Goal: Task Accomplishment & Management: Use online tool/utility

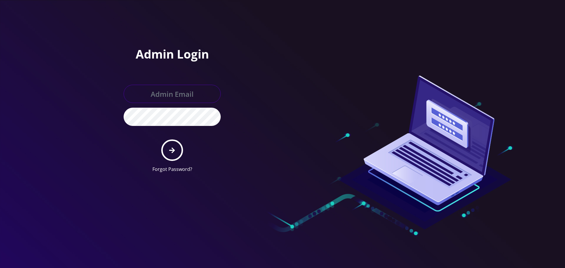
type input "Info@shluchimassist.com"
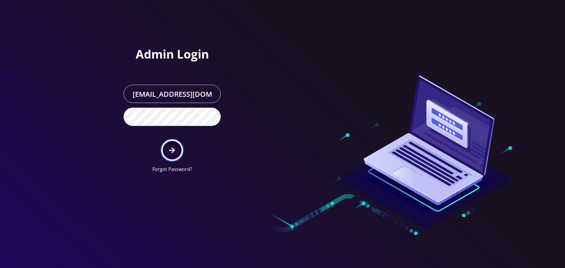
click at [176, 144] on button "submit" at bounding box center [171, 150] width 21 height 21
click at [257, 115] on div "Admin Login Info@shluchimassist.com Forgot Password?" at bounding box center [199, 89] width 168 height 178
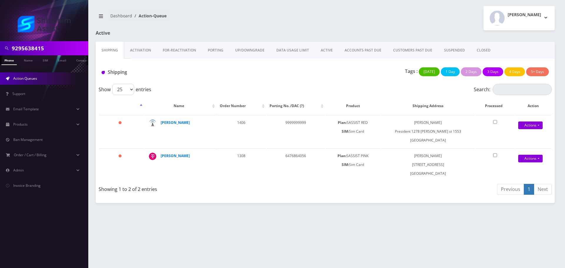
click at [50, 51] on input "9295638415" at bounding box center [49, 48] width 75 height 11
paste input "mushkykrinsky@gmail.com"
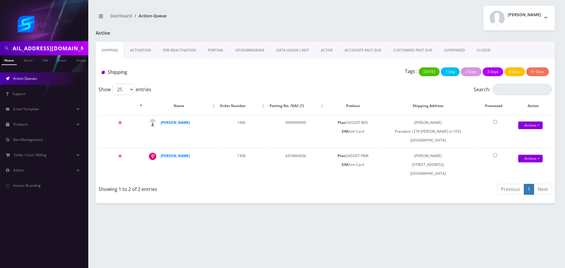
type input "mushkykrinsky@gmail.com"
click at [91, 106] on div "9295638415 Phone Name SIM Email Company Customer Dashboard Action-Queue Menache…" at bounding box center [325, 134] width 480 height 268
click at [66, 60] on link "Email" at bounding box center [62, 60] width 14 height 10
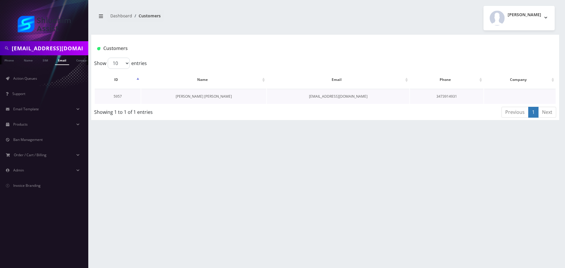
click at [205, 98] on link "Brocha mushka Krinsky" at bounding box center [204, 96] width 56 height 5
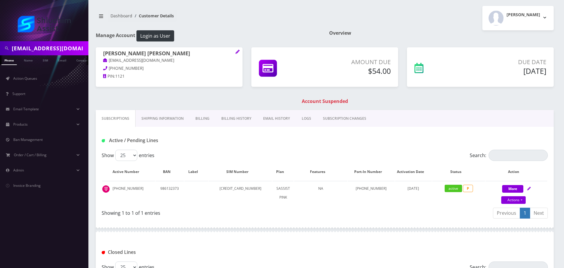
click at [50, 52] on input "[EMAIL_ADDRESS][DOMAIN_NAME]" at bounding box center [49, 48] width 75 height 11
click at [50, 52] on input "mushkykrinsky@gmail.com" at bounding box center [49, 48] width 75 height 11
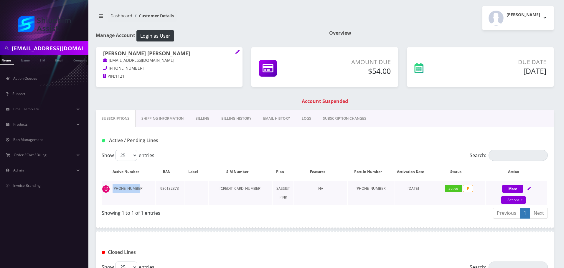
drag, startPoint x: 135, startPoint y: 189, endPoint x: 109, endPoint y: 189, distance: 25.9
click at [109, 189] on td "646-824-9397" at bounding box center [128, 193] width 53 height 24
copy td "646-824-9397"
click at [137, 189] on td "646-824-9397" at bounding box center [128, 193] width 53 height 24
drag, startPoint x: 140, startPoint y: 189, endPoint x: 195, endPoint y: 152, distance: 66.7
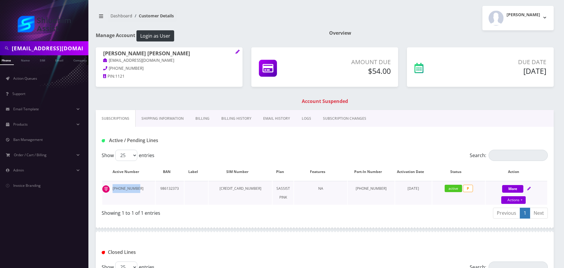
click at [111, 189] on td "646-824-9397" at bounding box center [128, 193] width 53 height 24
copy td "646-824-9397"
click at [47, 50] on input "mushkykrinsky@gmail.com" at bounding box center [49, 48] width 75 height 11
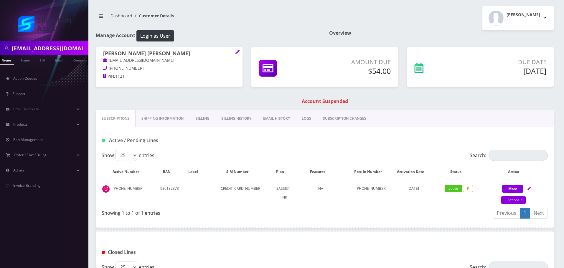
paste input "Cheina Wolff"
type input "Cheina Wolff"
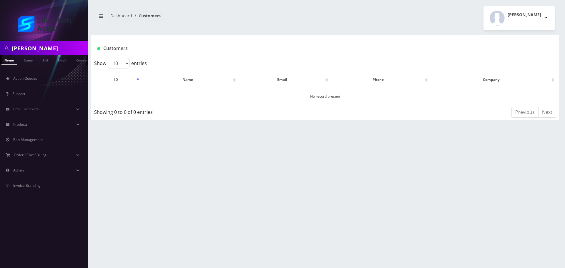
scroll to position [0, 3]
click at [56, 48] on input "Cheina Wolff" at bounding box center [49, 48] width 75 height 11
click at [60, 47] on input "text" at bounding box center [49, 48] width 75 height 11
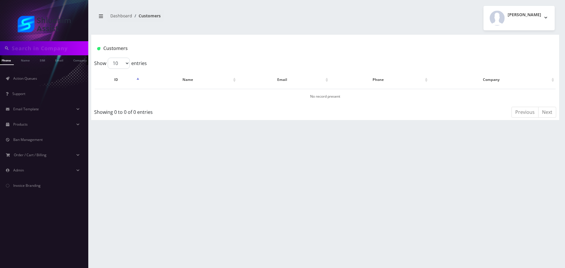
paste input "[EMAIL_ADDRESS][DOMAIN_NAME]"
type input "[EMAIL_ADDRESS][DOMAIN_NAME]"
click at [61, 51] on input "[EMAIL_ADDRESS][DOMAIN_NAME]" at bounding box center [49, 48] width 75 height 11
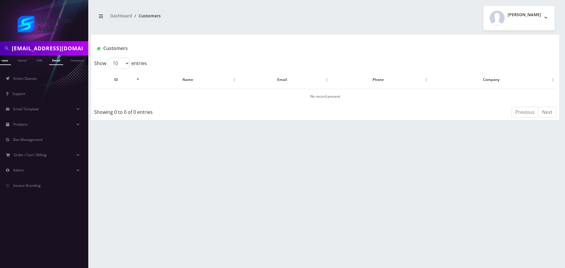
click at [54, 59] on link "Email" at bounding box center [56, 60] width 14 height 10
click at [194, 96] on link "[PERSON_NAME]" at bounding box center [187, 96] width 28 height 5
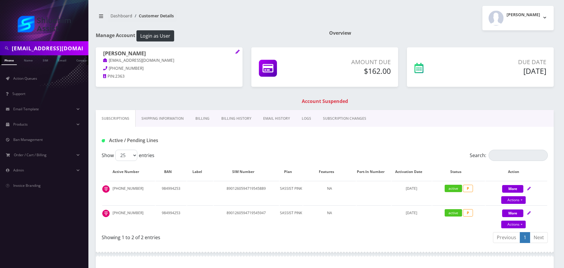
click at [227, 117] on link "Billing History" at bounding box center [236, 118] width 42 height 17
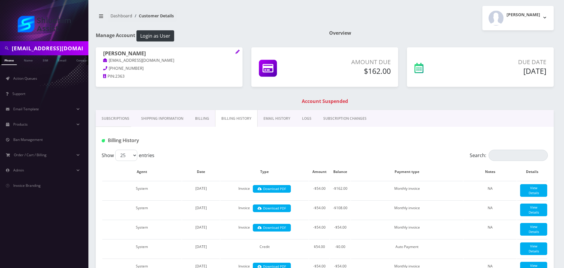
click at [191, 118] on link "Billing" at bounding box center [202, 118] width 26 height 17
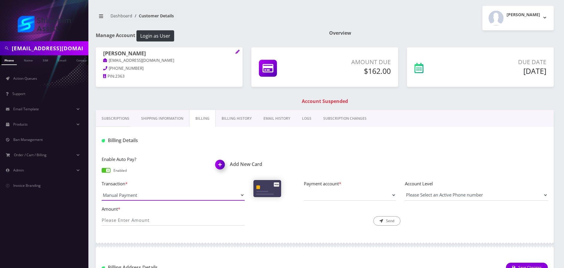
click at [164, 198] on select "Manual Payment Custom Charge Manual Credit Custom Invoice" at bounding box center [173, 195] width 143 height 11
select select "Manual Credit"
click at [102, 190] on select "Manual Payment Custom Charge Manual Credit Custom Invoice" at bounding box center [173, 195] width 143 height 11
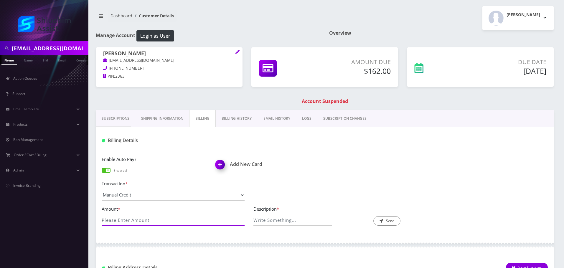
click at [150, 221] on input "Amount *" at bounding box center [173, 220] width 143 height 11
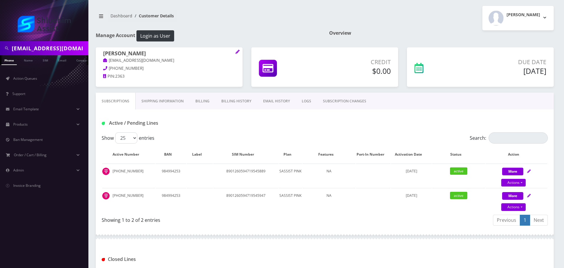
click at [261, 26] on nav "Dashboard Customer Details" at bounding box center [208, 18] width 224 height 17
click at [224, 101] on link "Billing History" at bounding box center [236, 101] width 42 height 17
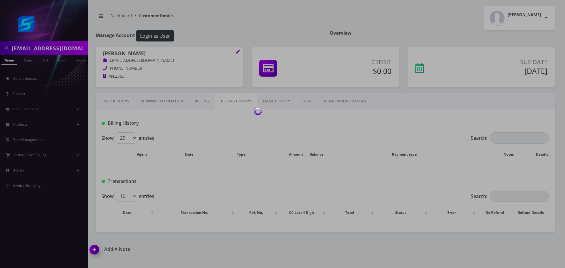
click at [202, 102] on body "[EMAIL_ADDRESS][DOMAIN_NAME] Phone Name SIM Email Company Customer Action Queue…" at bounding box center [282, 134] width 565 height 268
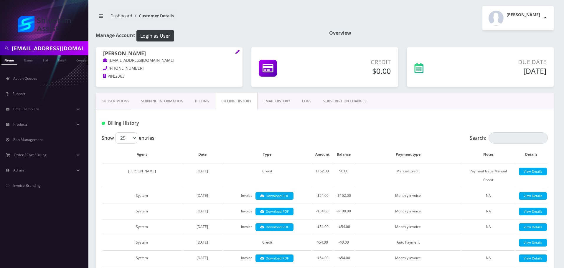
click at [113, 103] on link "Subscriptions" at bounding box center [115, 101] width 39 height 17
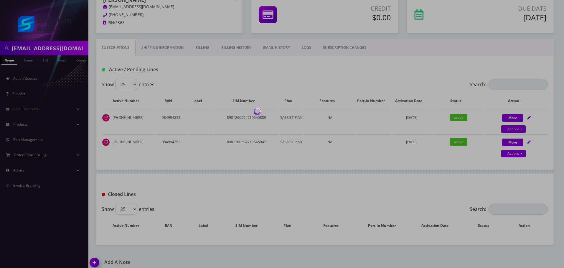
scroll to position [59, 0]
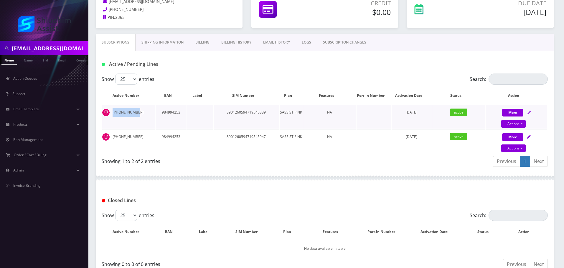
drag, startPoint x: 144, startPoint y: 112, endPoint x: 133, endPoint y: 117, distance: 12.4
click at [108, 112] on td "347-912-3489" at bounding box center [128, 117] width 53 height 24
copy td "347-912-3489"
click at [125, 132] on td "347-912-3469" at bounding box center [128, 141] width 53 height 24
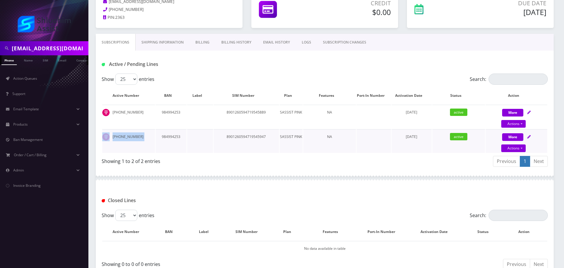
click at [125, 132] on td "347-912-3469" at bounding box center [128, 141] width 53 height 24
copy td "347-912-3469"
click at [133, 137] on td "[PHONE_NUMBER]" at bounding box center [128, 141] width 53 height 24
click at [144, 138] on td "[PHONE_NUMBER]" at bounding box center [128, 141] width 53 height 24
drag, startPoint x: 144, startPoint y: 137, endPoint x: 131, endPoint y: 141, distance: 13.4
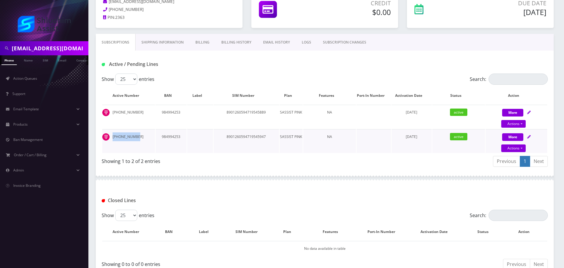
click at [113, 137] on td "[PHONE_NUMBER]" at bounding box center [128, 141] width 53 height 24
copy td "[PHONE_NUMBER]"
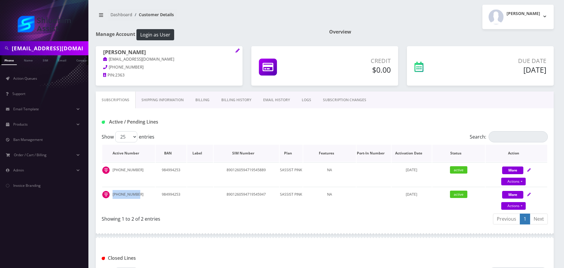
scroll to position [0, 0]
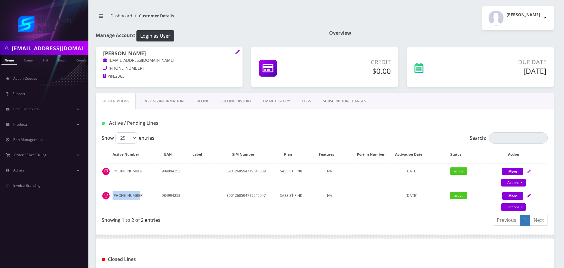
click at [205, 104] on link "Billing" at bounding box center [202, 101] width 26 height 17
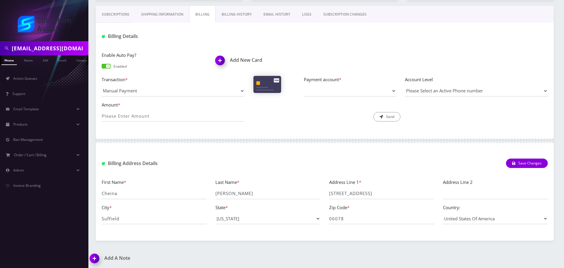
scroll to position [88, 0]
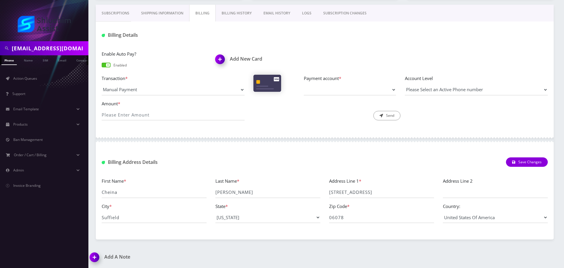
click at [231, 17] on link "Billing History" at bounding box center [237, 13] width 42 height 17
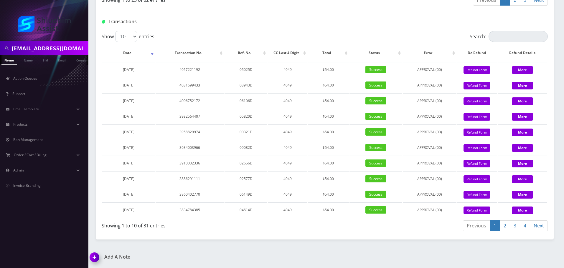
scroll to position [782, 0]
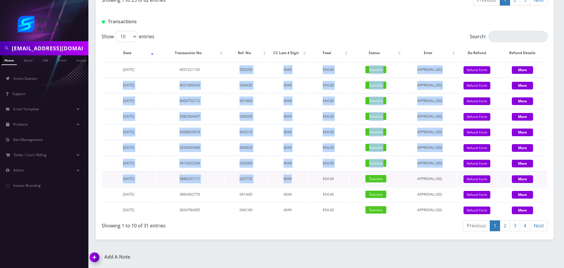
drag, startPoint x: 216, startPoint y: 77, endPoint x: 291, endPoint y: 172, distance: 121.1
click at [291, 172] on tbody "May 30, 2025 4057221192 05025D 4049 $54.00 Success APPROVAL (00) 54 Give Credit…" at bounding box center [324, 139] width 445 height 155
click at [291, 172] on td "4049" at bounding box center [287, 178] width 39 height 15
drag, startPoint x: 239, startPoint y: 74, endPoint x: 306, endPoint y: 193, distance: 136.4
click at [306, 193] on tbody "May 30, 2025 4057221192 05025D 4049 $54.00 Success APPROVAL (00) 54 Give Credit…" at bounding box center [324, 139] width 445 height 155
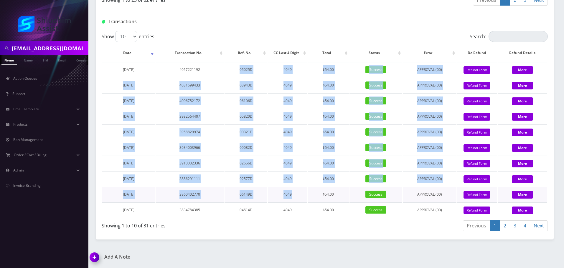
click at [306, 193] on td "4049" at bounding box center [287, 194] width 39 height 15
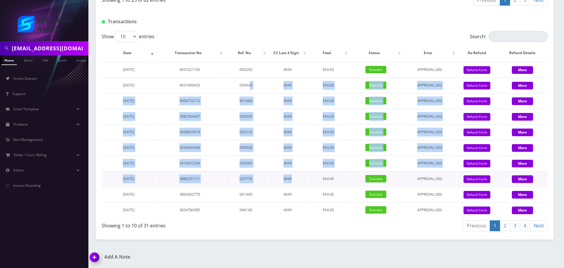
drag, startPoint x: 251, startPoint y: 82, endPoint x: 305, endPoint y: 180, distance: 112.0
click at [305, 180] on tbody "May 30, 2025 4057221192 05025D 4049 $54.00 Success APPROVAL (00) 54 Give Credit…" at bounding box center [324, 139] width 445 height 155
click at [305, 180] on td "4049" at bounding box center [287, 178] width 39 height 15
drag, startPoint x: 273, startPoint y: 120, endPoint x: 303, endPoint y: 184, distance: 70.3
click at [303, 184] on tbody "May 30, 2025 4057221192 05025D 4049 $54.00 Success APPROVAL (00) 54 Give Credit…" at bounding box center [324, 139] width 445 height 155
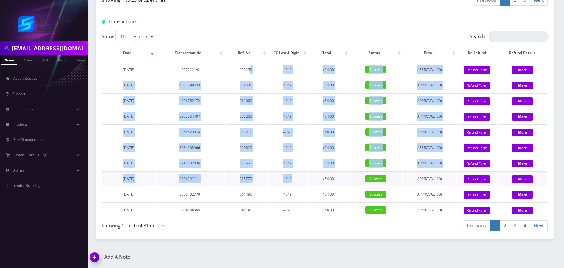
click at [303, 184] on td "4049" at bounding box center [287, 178] width 39 height 15
drag, startPoint x: 246, startPoint y: 74, endPoint x: 300, endPoint y: 183, distance: 122.1
click at [300, 183] on tbody "May 30, 2025 4057221192 05025D 4049 $54.00 Success APPROVAL (00) 54 Give Credit…" at bounding box center [324, 139] width 445 height 155
click at [300, 183] on td "4049" at bounding box center [287, 178] width 39 height 15
drag, startPoint x: 254, startPoint y: 125, endPoint x: 283, endPoint y: 181, distance: 63.2
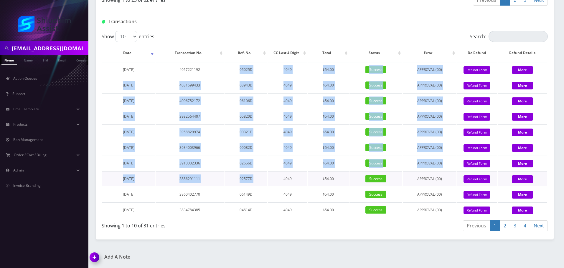
click at [283, 181] on tbody "May 30, 2025 4057221192 05025D 4049 $54.00 Success APPROVAL (00) 54 Give Credit…" at bounding box center [324, 139] width 445 height 155
click at [283, 182] on td "4049" at bounding box center [287, 178] width 39 height 15
drag, startPoint x: 227, startPoint y: 72, endPoint x: 283, endPoint y: 181, distance: 122.3
click at [283, 181] on tbody "May 30, 2025 4057221192 05025D 4049 $54.00 Success APPROVAL (00) 54 Give Credit…" at bounding box center [324, 139] width 445 height 155
click at [283, 181] on td "4049" at bounding box center [287, 178] width 39 height 15
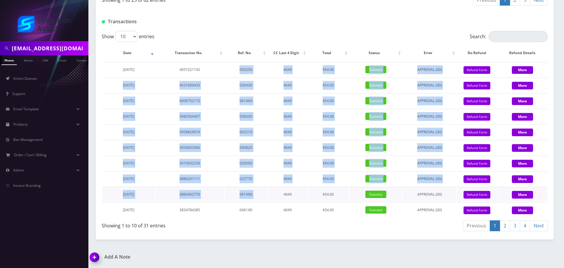
drag, startPoint x: 210, startPoint y: 74, endPoint x: 276, endPoint y: 190, distance: 133.1
click at [276, 190] on tbody "May 30, 2025 4057221192 05025D 4049 $54.00 Success APPROVAL (00) 54 Give Credit…" at bounding box center [324, 139] width 445 height 155
click at [276, 190] on td "4049" at bounding box center [287, 194] width 39 height 15
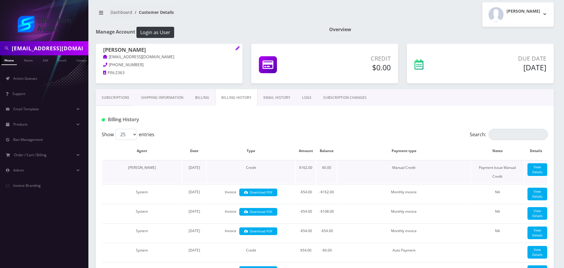
scroll to position [0, 0]
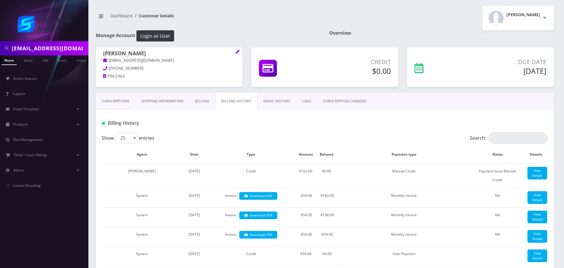
click at [109, 92] on div "Cheina Zyslin sheinazimov@gmail.com 347-912-3469 PIN: 2363" at bounding box center [168, 69] width 155 height 45
click at [109, 98] on link "Subscriptions" at bounding box center [115, 101] width 39 height 17
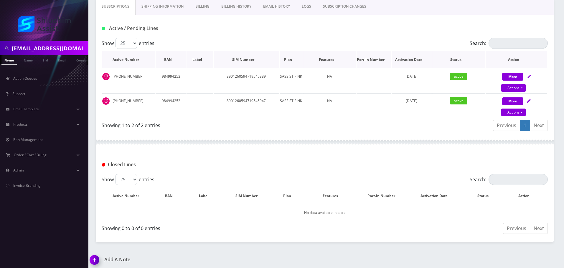
scroll to position [97, 0]
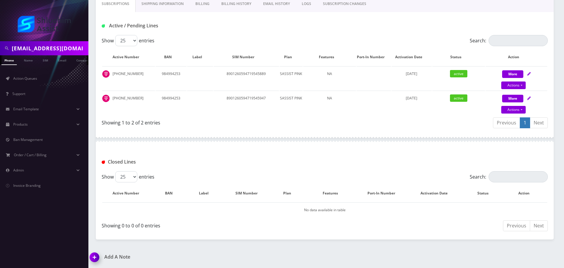
click at [75, 47] on input "[EMAIL_ADDRESS][DOMAIN_NAME]" at bounding box center [49, 48] width 75 height 11
paste input "Cheinawolff"
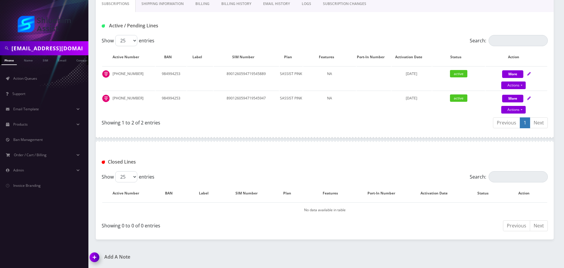
type input "[EMAIL_ADDRESS][DOMAIN_NAME]"
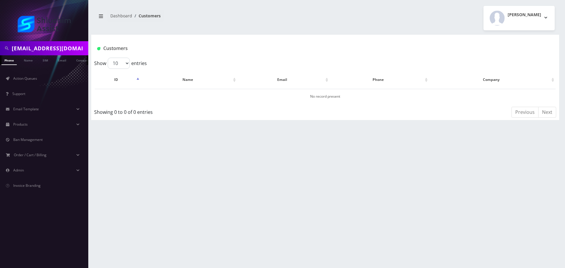
click at [73, 52] on input "[EMAIL_ADDRESS][DOMAIN_NAME]" at bounding box center [49, 48] width 75 height 11
click at [73, 52] on input "Cheinawolff@gmail.com" at bounding box center [49, 48] width 75 height 11
click at [73, 52] on input "[EMAIL_ADDRESS][DOMAIN_NAME]" at bounding box center [49, 48] width 75 height 11
click at [88, 137] on div "Cheinawolff@gmail.com Phone Name SIM Email Company Customer Dashboard Customers…" at bounding box center [325, 134] width 480 height 268
click at [65, 61] on link "Email" at bounding box center [62, 60] width 14 height 10
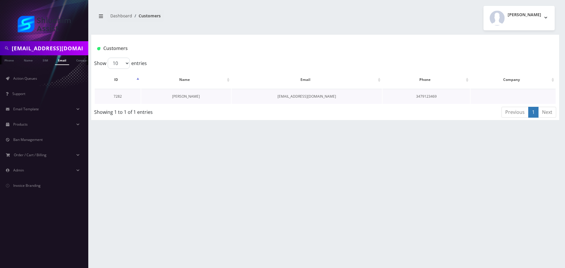
click at [191, 96] on link "[PERSON_NAME]" at bounding box center [186, 96] width 28 height 5
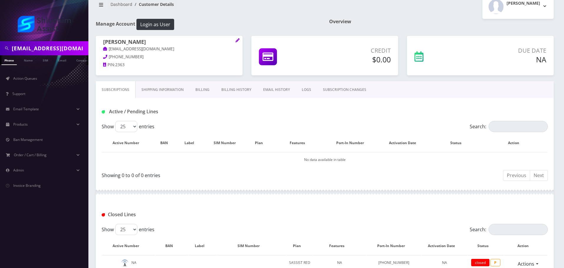
scroll to position [9, 0]
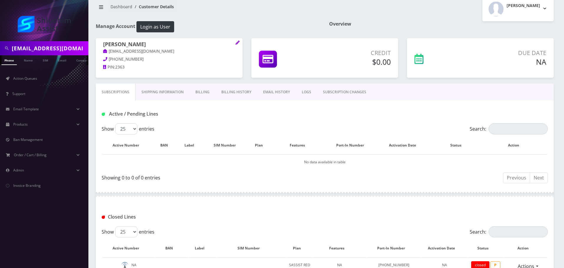
click at [233, 84] on link "Billing History" at bounding box center [236, 92] width 42 height 17
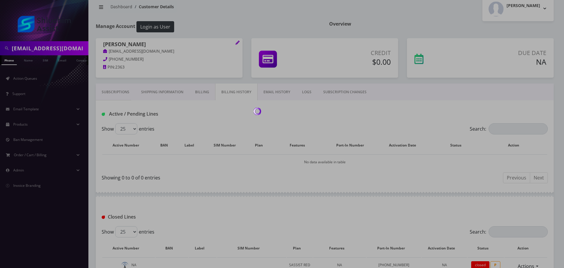
click at [233, 90] on div at bounding box center [282, 134] width 564 height 268
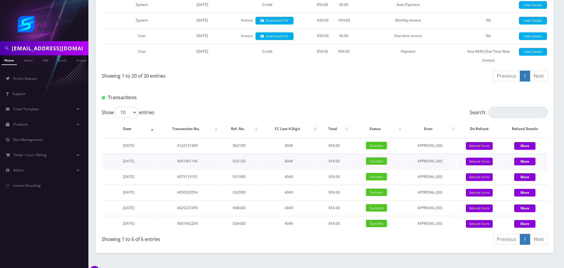
scroll to position [430, 0]
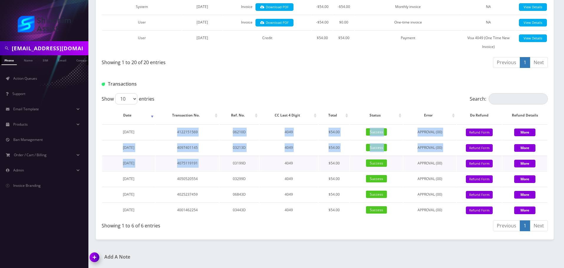
drag, startPoint x: 163, startPoint y: 132, endPoint x: 231, endPoint y: 162, distance: 74.3
click at [231, 162] on tbody "August 21, 2025 4122151569 06210D 4049 $54.00 Success APPROVAL (00) 0 Give Cred…" at bounding box center [324, 171] width 445 height 93
click at [231, 162] on td "03199D" at bounding box center [238, 163] width 39 height 15
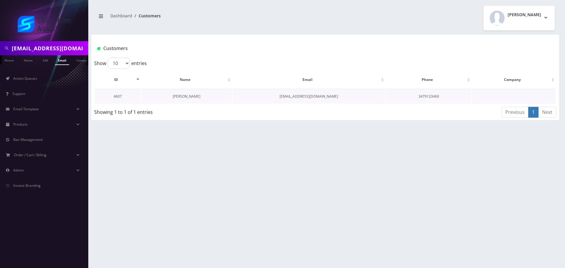
click at [180, 97] on link "[PERSON_NAME]" at bounding box center [187, 96] width 28 height 5
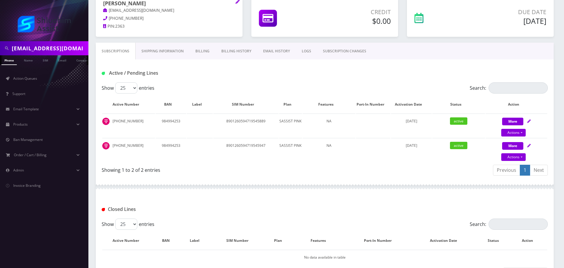
scroll to position [39, 0]
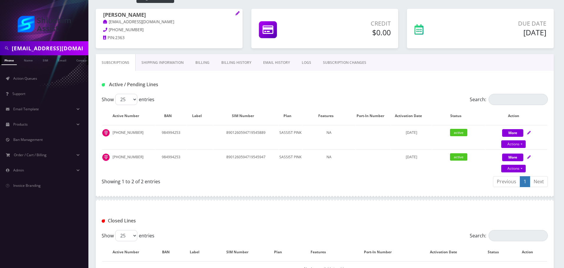
click at [233, 62] on link "Billing History" at bounding box center [236, 62] width 42 height 17
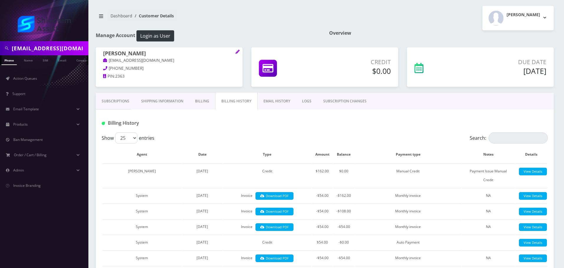
click at [203, 102] on link "Billing" at bounding box center [202, 101] width 26 height 17
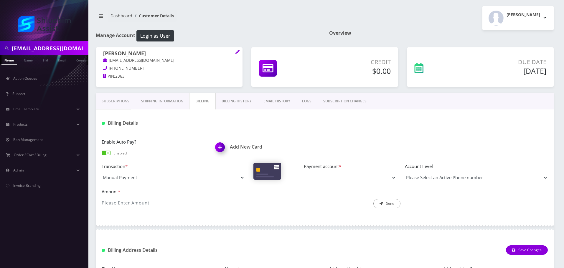
click at [237, 95] on link "Billing History" at bounding box center [237, 101] width 42 height 17
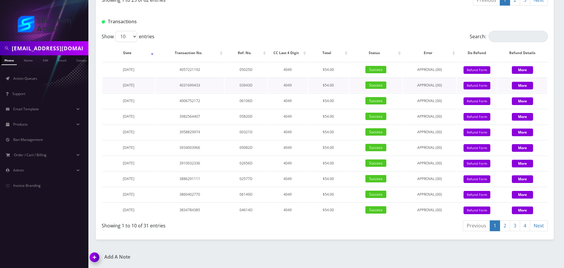
scroll to position [782, 0]
drag, startPoint x: 123, startPoint y: 69, endPoint x: 164, endPoint y: 70, distance: 41.5
click at [164, 70] on tr "[DATE] 4057221192 05025D 4049 $54.00 Success APPROVAL (00) 54 Give Credit Refun…" at bounding box center [324, 69] width 445 height 15
click at [164, 70] on td "4057221192" at bounding box center [189, 69] width 68 height 15
drag, startPoint x: 126, startPoint y: 70, endPoint x: 166, endPoint y: 70, distance: 40.3
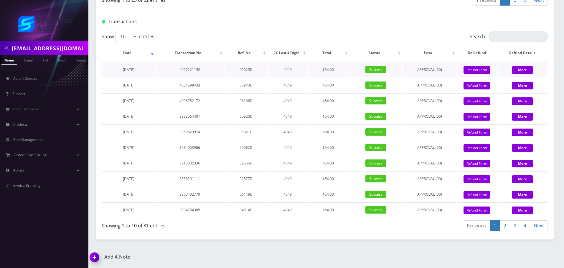
click at [165, 70] on tr "[DATE] 4057221192 05025D 4049 $54.00 Success APPROVAL (00) 54 Give Credit Refun…" at bounding box center [324, 69] width 445 height 15
click at [166, 70] on td "4057221192" at bounding box center [189, 69] width 68 height 15
drag, startPoint x: 120, startPoint y: 69, endPoint x: 170, endPoint y: 70, distance: 49.5
click at [161, 70] on tr "[DATE] 4057221192 05025D 4049 $54.00 Success APPROVAL (00) 54 Give Credit Refun…" at bounding box center [324, 69] width 445 height 15
click at [170, 70] on td "4057221192" at bounding box center [189, 69] width 68 height 15
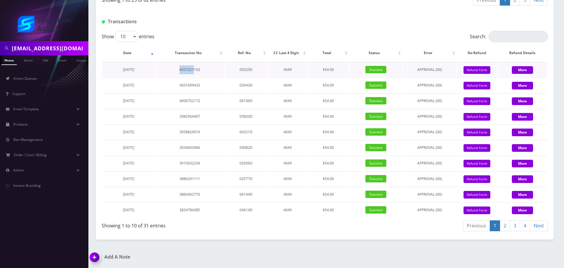
click at [194, 67] on td "4057221192" at bounding box center [189, 69] width 68 height 15
drag, startPoint x: 185, startPoint y: 66, endPoint x: 200, endPoint y: 67, distance: 15.0
click at [198, 67] on td "4057221192" at bounding box center [189, 69] width 68 height 15
click at [200, 67] on td "4057221192" at bounding box center [189, 69] width 68 height 15
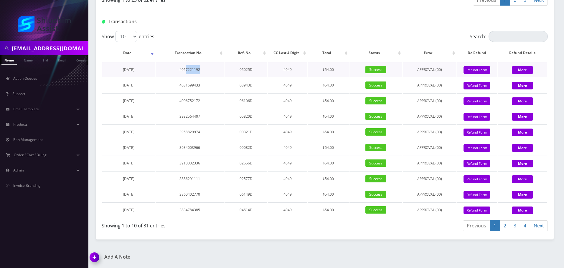
drag, startPoint x: 189, startPoint y: 68, endPoint x: 209, endPoint y: 69, distance: 19.7
click at [209, 69] on td "4057221192" at bounding box center [189, 69] width 68 height 15
drag, startPoint x: 190, startPoint y: 68, endPoint x: 206, endPoint y: 69, distance: 15.3
click at [205, 69] on td "4057221192" at bounding box center [189, 69] width 68 height 15
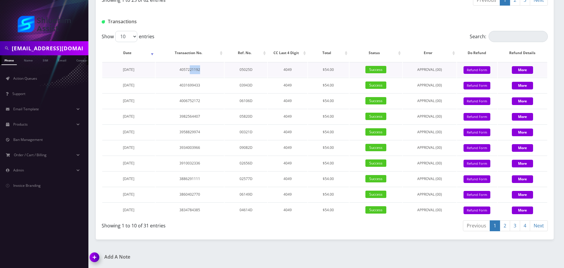
click at [206, 69] on td "4057221192" at bounding box center [189, 69] width 68 height 15
drag, startPoint x: 185, startPoint y: 69, endPoint x: 209, endPoint y: 69, distance: 24.1
click at [209, 69] on td "4057221192" at bounding box center [189, 69] width 68 height 15
click at [191, 70] on td "4057221192" at bounding box center [189, 69] width 68 height 15
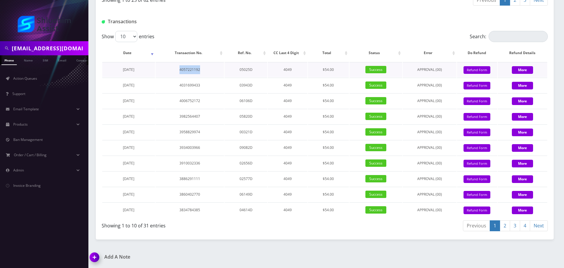
click at [191, 70] on td "4057221192" at bounding box center [189, 69] width 68 height 15
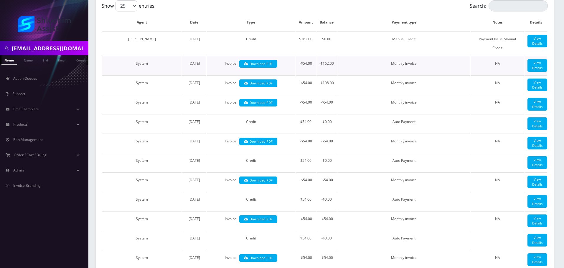
scroll to position [0, 0]
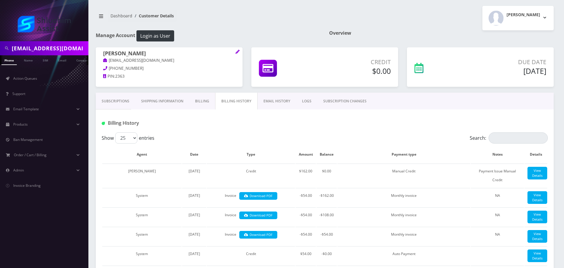
click at [119, 103] on link "Subscriptions" at bounding box center [115, 101] width 39 height 17
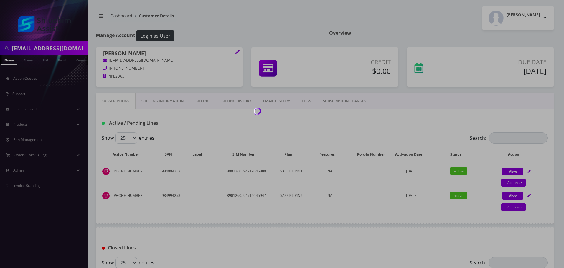
click at [240, 102] on body "[EMAIL_ADDRESS][DOMAIN_NAME] Phone Name SIM Email Company Customer Action Queue…" at bounding box center [282, 163] width 564 height 327
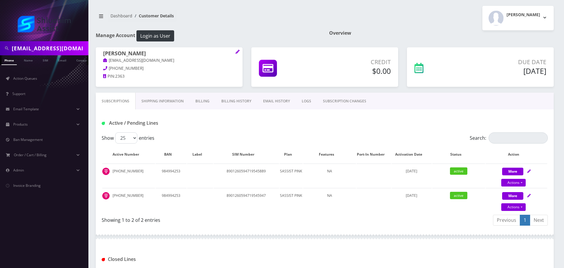
click at [240, 102] on link "Billing History" at bounding box center [236, 101] width 42 height 17
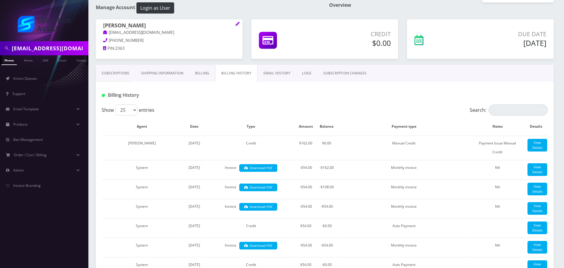
scroll to position [29, 0]
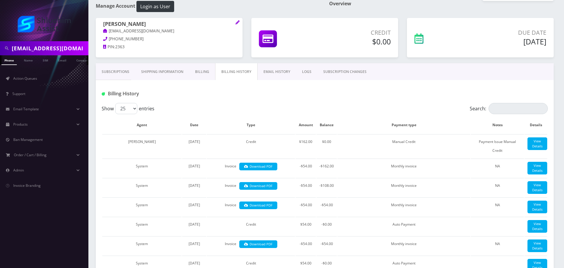
click at [66, 50] on input "Cheinawolff@gmail.com" at bounding box center [49, 48] width 75 height 11
paste input "text"
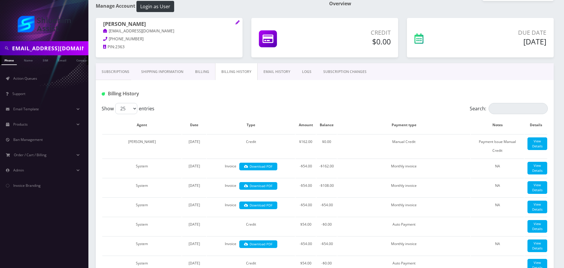
type input "Cheinawolff@gmail.com"
drag, startPoint x: 68, startPoint y: 26, endPoint x: 76, endPoint y: 37, distance: 13.4
click at [68, 27] on img at bounding box center [44, 24] width 53 height 16
click at [64, 64] on link "Email" at bounding box center [62, 60] width 14 height 10
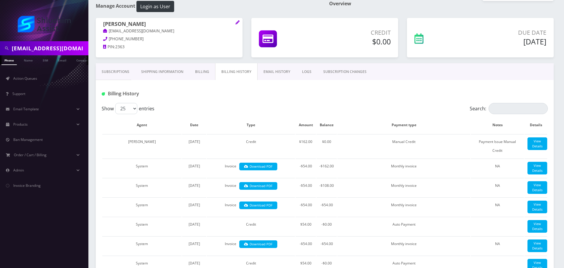
scroll to position [0, 3]
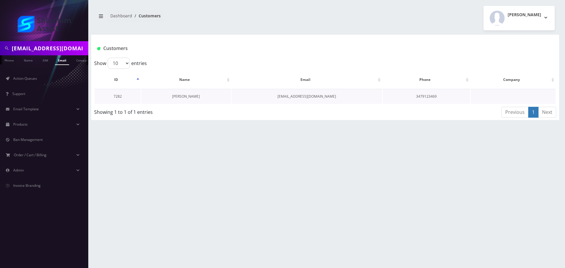
click at [188, 96] on link "[PERSON_NAME]" at bounding box center [186, 96] width 28 height 5
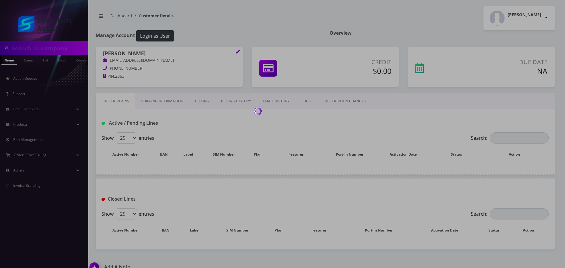
type input "[EMAIL_ADDRESS][DOMAIN_NAME]"
click at [116, 102] on div at bounding box center [282, 134] width 564 height 268
click at [123, 102] on link "Subscriptions" at bounding box center [116, 101] width 40 height 17
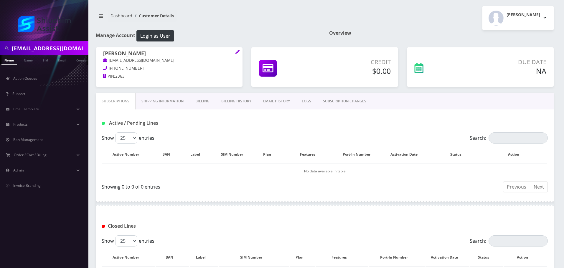
drag, startPoint x: 222, startPoint y: 102, endPoint x: 216, endPoint y: 105, distance: 6.8
click at [222, 103] on link "Billing History" at bounding box center [236, 101] width 42 height 17
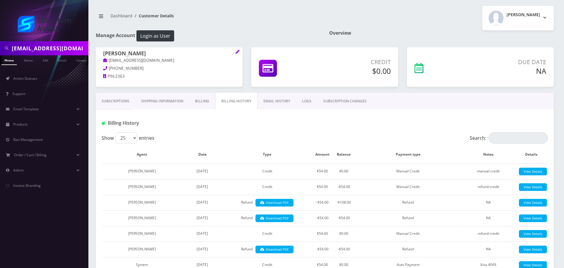
click at [202, 101] on link "Billing" at bounding box center [202, 101] width 26 height 17
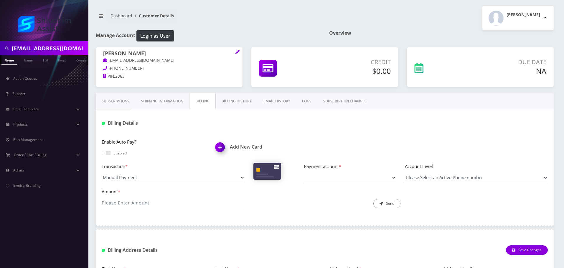
click at [252, 102] on link "Billing History" at bounding box center [237, 101] width 42 height 17
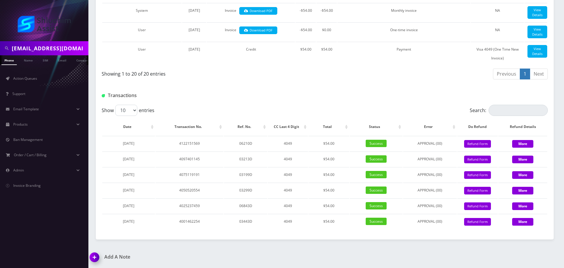
scroll to position [586, 0]
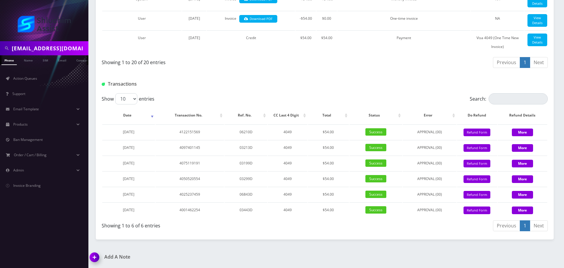
click at [240, 89] on div "Transactions" at bounding box center [173, 84] width 152 height 10
click at [52, 48] on input "Cheinawolff@gmail.com" at bounding box center [49, 48] width 75 height 11
click at [53, 45] on input "text" at bounding box center [49, 48] width 75 height 11
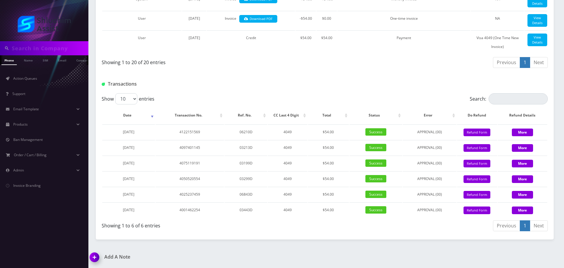
click at [53, 45] on input "text" at bounding box center [49, 48] width 75 height 11
paste input "[EMAIL_ADDRESS][DOMAIN_NAME]"
type input "[EMAIL_ADDRESS][DOMAIN_NAME]"
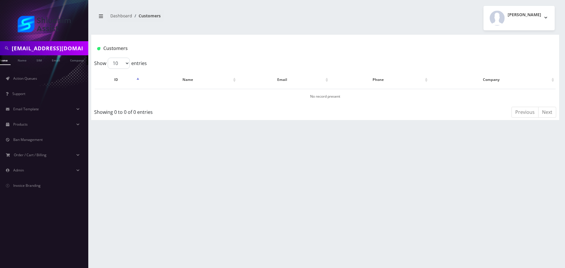
scroll to position [0, 9]
click at [56, 62] on link "Email" at bounding box center [53, 60] width 14 height 10
click at [192, 94] on link "Cheina Zyslin" at bounding box center [187, 96] width 28 height 5
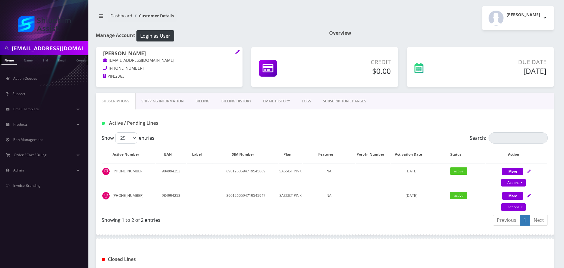
click at [244, 101] on link "Billing History" at bounding box center [236, 101] width 42 height 17
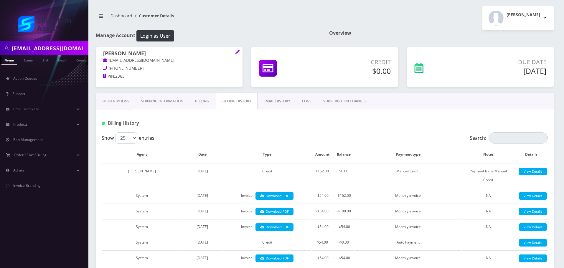
click at [63, 44] on input "[EMAIL_ADDRESS][DOMAIN_NAME]" at bounding box center [49, 48] width 75 height 11
click at [58, 50] on input "[EMAIL_ADDRESS][DOMAIN_NAME]" at bounding box center [49, 48] width 75 height 11
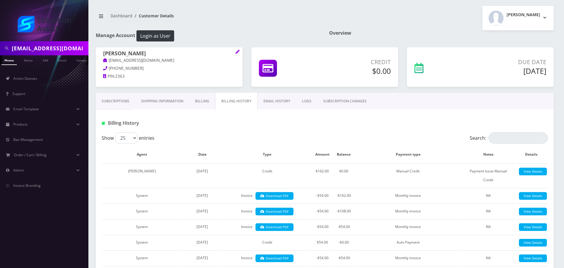
click at [58, 50] on input "[EMAIL_ADDRESS][DOMAIN_NAME]" at bounding box center [49, 48] width 75 height 11
paste input "Cheinawolff"
type input "Cheinawolff@gmail.com"
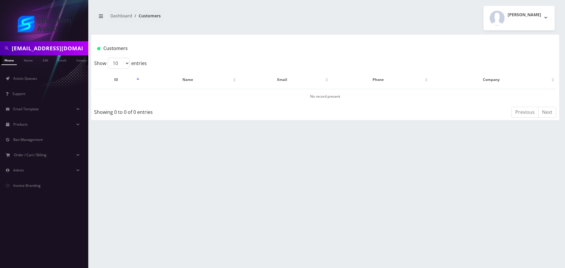
click at [52, 61] on ul "Phone Name SIM Email Company Customer" at bounding box center [44, 60] width 88 height 10
click at [66, 61] on link "Email" at bounding box center [62, 60] width 14 height 10
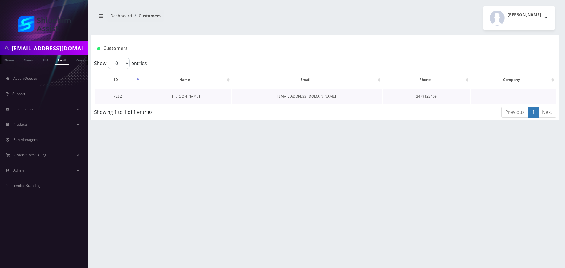
click at [189, 96] on link "[PERSON_NAME]" at bounding box center [186, 96] width 28 height 5
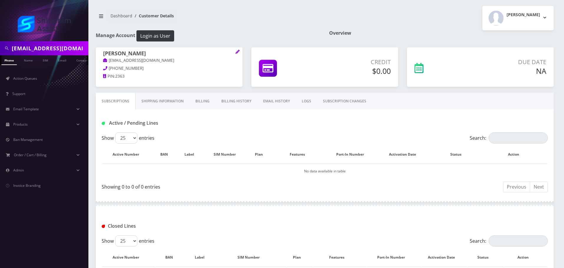
click at [238, 102] on link "Billing History" at bounding box center [236, 101] width 42 height 17
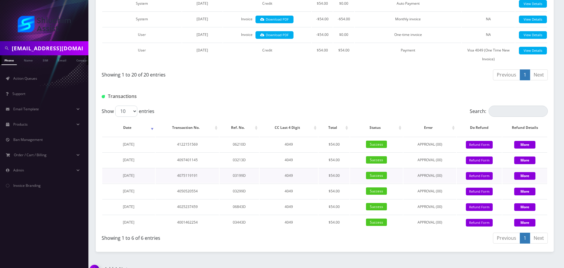
scroll to position [430, 0]
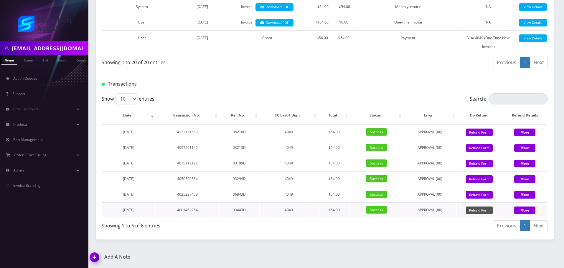
click at [483, 212] on button "Refund Form" at bounding box center [478, 211] width 27 height 8
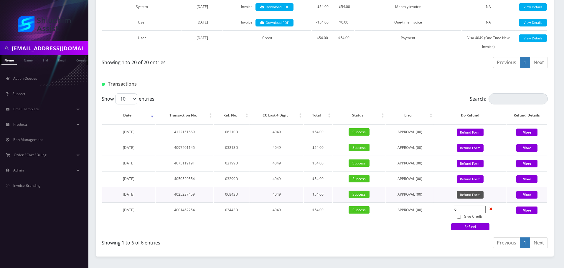
click at [470, 195] on button "Refund Form" at bounding box center [469, 195] width 27 height 8
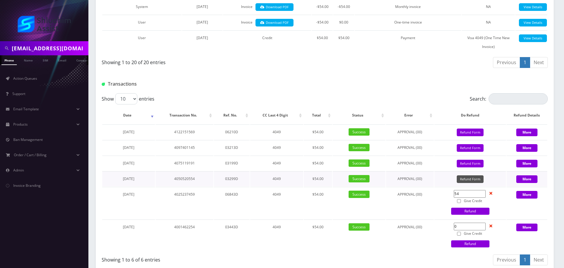
click at [471, 180] on button "Refund Form" at bounding box center [469, 179] width 27 height 8
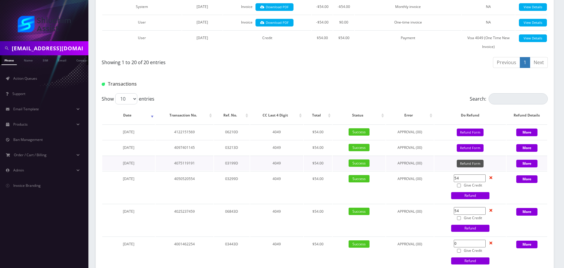
click at [464, 164] on button "Refund Form" at bounding box center [469, 164] width 27 height 8
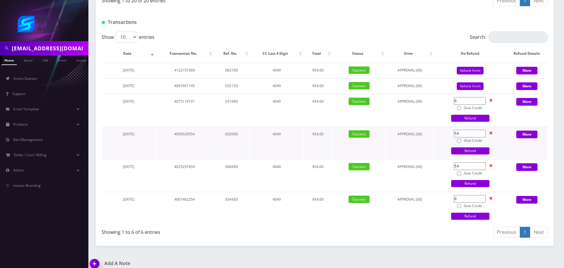
scroll to position [498, 0]
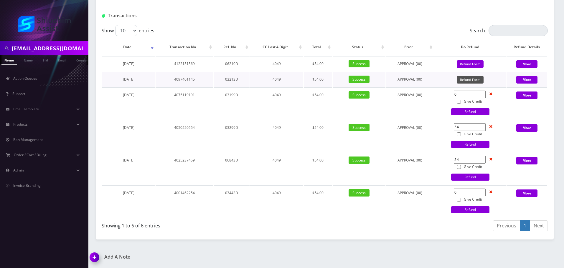
click at [468, 82] on button "Refund Form" at bounding box center [469, 80] width 27 height 8
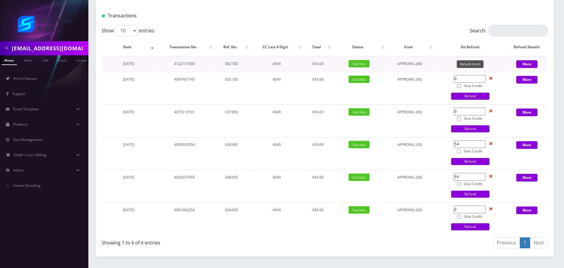
click at [471, 64] on button "Refund Form" at bounding box center [469, 64] width 27 height 8
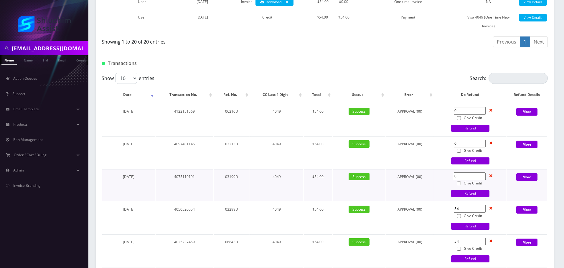
scroll to position [532, 0]
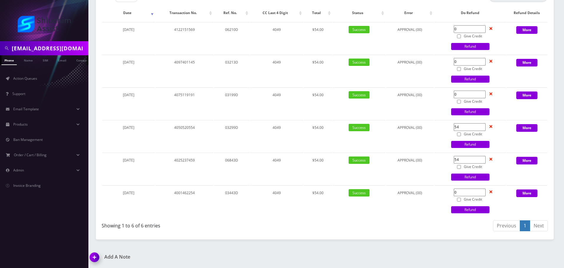
click at [34, 51] on input "Cheinawolff@gmail.com" at bounding box center [49, 48] width 75 height 11
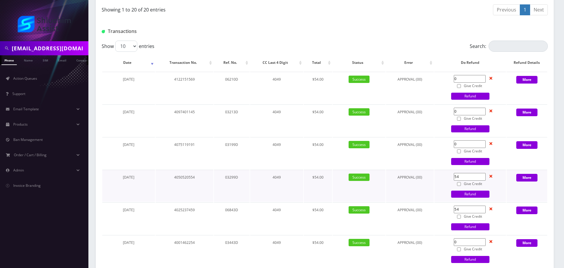
scroll to position [473, 0]
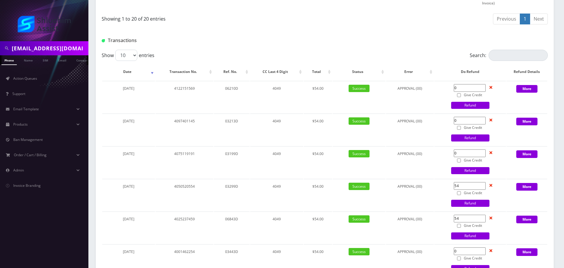
click at [404, 40] on div at bounding box center [400, 41] width 303 height 10
click at [395, 46] on div "Transactions" at bounding box center [325, 38] width 458 height 23
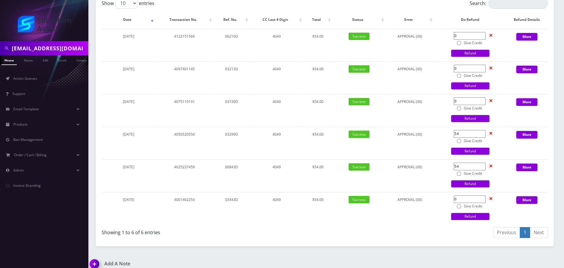
scroll to position [532, 0]
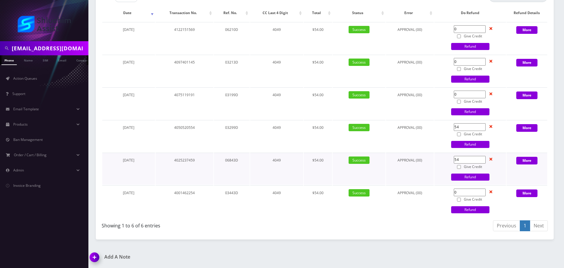
click at [104, 174] on td "April 21, 2025" at bounding box center [128, 169] width 53 height 32
click at [60, 50] on input "Cheinawolff@gmail.com" at bounding box center [49, 48] width 75 height 11
click at [60, 50] on input "[EMAIL_ADDRESS][DOMAIN_NAME]" at bounding box center [49, 48] width 75 height 11
paste input "sheinazimov"
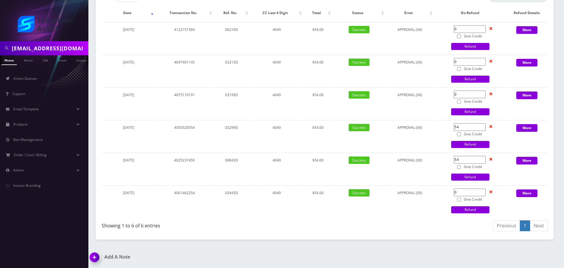
scroll to position [0, 2]
type input "[EMAIL_ADDRESS][DOMAIN_NAME]"
click at [109, 52] on td "August 21, 2025" at bounding box center [128, 38] width 53 height 32
click at [57, 59] on link "Email" at bounding box center [59, 60] width 14 height 10
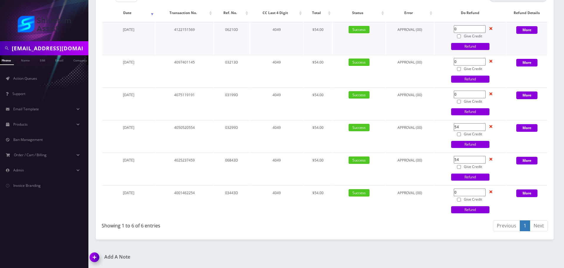
scroll to position [0, 6]
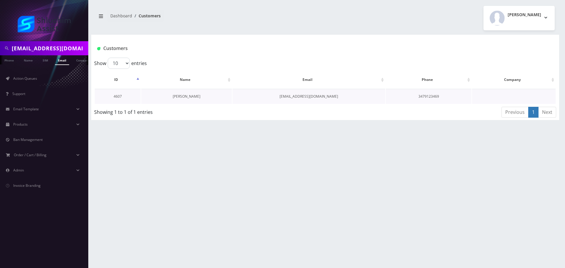
click at [189, 96] on link "[PERSON_NAME]" at bounding box center [187, 96] width 28 height 5
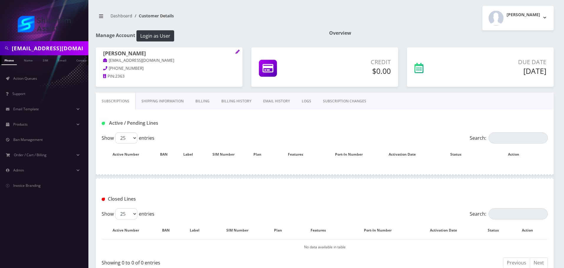
click at [243, 104] on link "Billing History" at bounding box center [236, 101] width 42 height 17
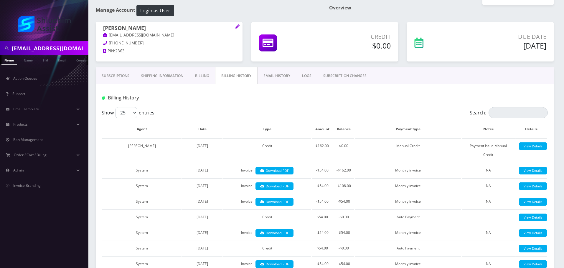
scroll to position [11, 0]
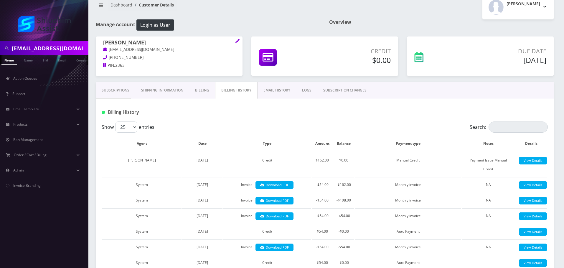
click at [204, 85] on link "Billing" at bounding box center [202, 90] width 26 height 17
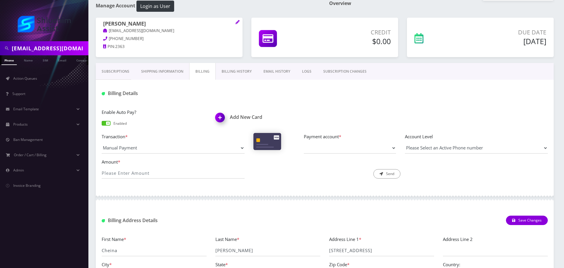
scroll to position [29, 0]
click at [170, 74] on link "Shipping Information" at bounding box center [162, 72] width 54 height 17
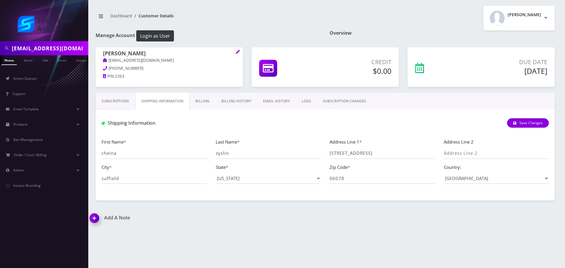
click at [196, 102] on link "Billing" at bounding box center [203, 101] width 26 height 17
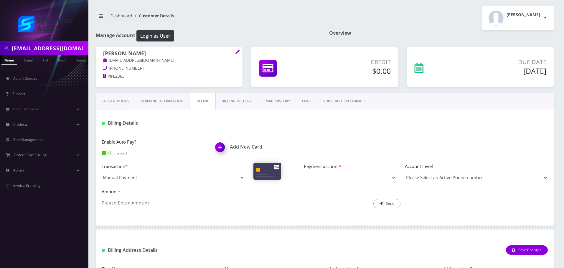
drag, startPoint x: 234, startPoint y: 100, endPoint x: 234, endPoint y: 108, distance: 7.4
click at [234, 100] on link "Billing History" at bounding box center [237, 101] width 42 height 17
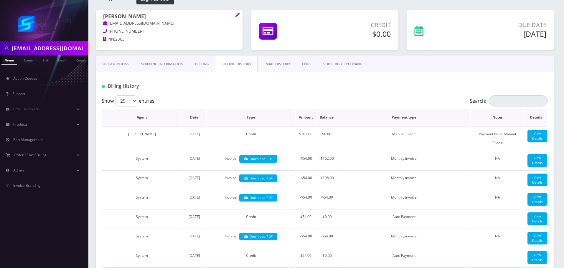
scroll to position [29, 0]
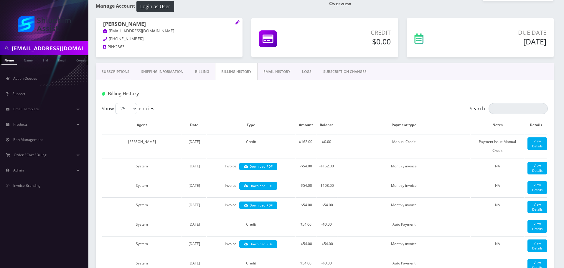
click at [200, 75] on link "Billing" at bounding box center [202, 71] width 26 height 17
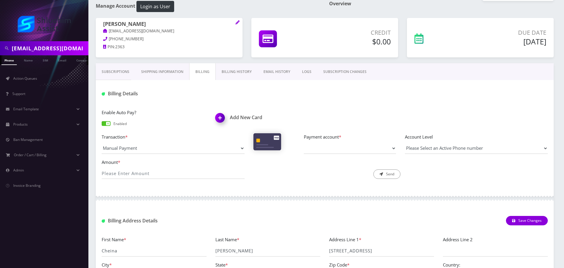
click at [123, 74] on link "Subscriptions" at bounding box center [115, 71] width 39 height 17
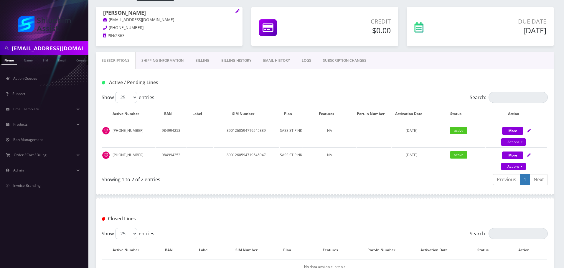
scroll to position [39, 0]
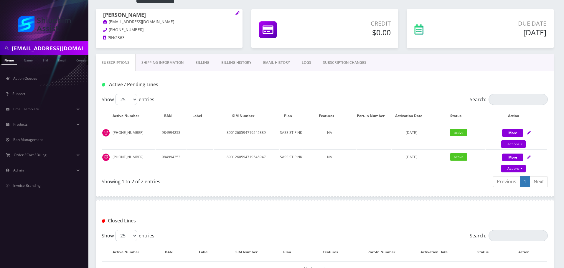
click at [204, 64] on link "Billing" at bounding box center [202, 62] width 26 height 17
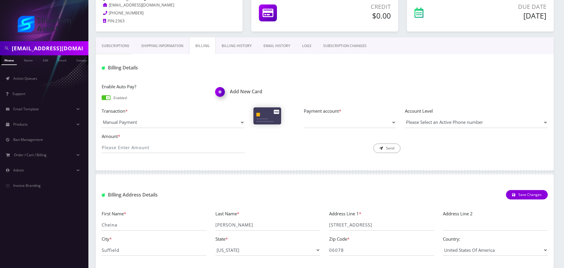
scroll to position [88, 0]
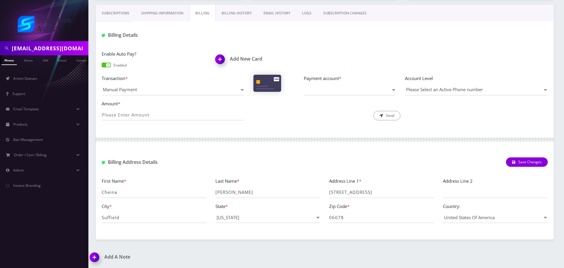
click at [233, 25] on div "Billing Details" at bounding box center [325, 32] width 458 height 23
click at [233, 14] on link "Billing History" at bounding box center [237, 13] width 42 height 17
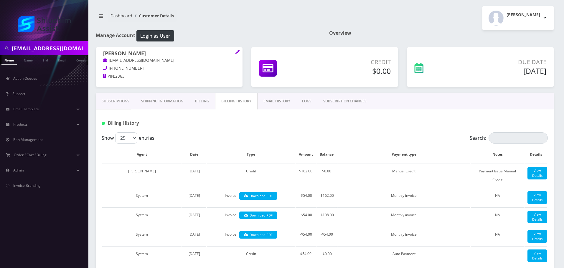
click at [53, 49] on input "[EMAIL_ADDRESS][DOMAIN_NAME]" at bounding box center [49, 48] width 75 height 11
paste input "Cheinawolff"
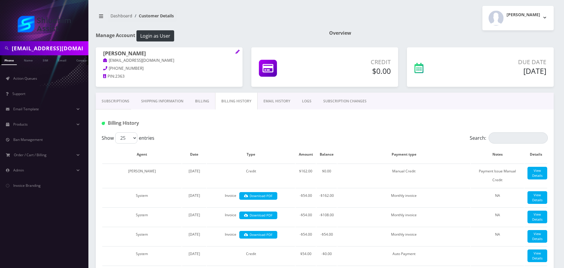
scroll to position [0, 0]
type input "[EMAIL_ADDRESS][DOMAIN_NAME]"
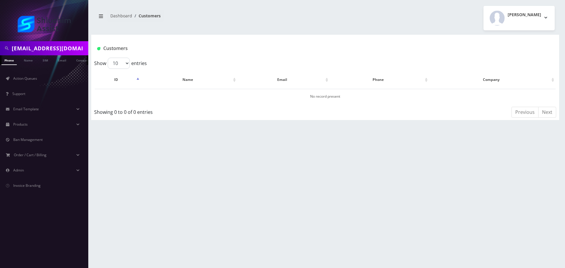
scroll to position [0, 3]
click at [57, 46] on input "[EMAIL_ADDRESS][DOMAIN_NAME]" at bounding box center [49, 48] width 75 height 11
click at [52, 30] on img at bounding box center [44, 24] width 53 height 16
click at [59, 59] on link "Email" at bounding box center [59, 60] width 14 height 10
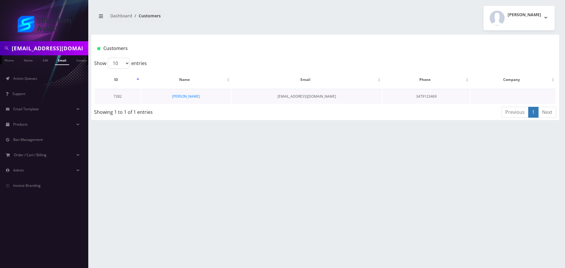
click at [185, 94] on td "Cheina Wolff" at bounding box center [186, 96] width 90 height 15
click at [198, 95] on td "Cheina Wolff" at bounding box center [186, 96] width 90 height 15
click at [193, 95] on link "Cheina Wolff" at bounding box center [186, 96] width 28 height 5
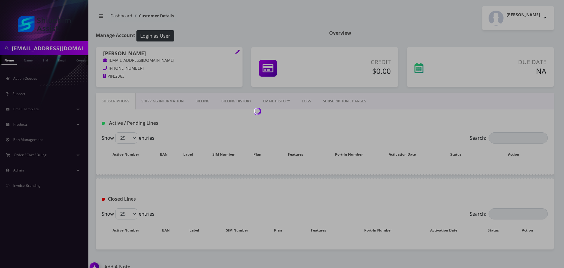
drag, startPoint x: 233, startPoint y: 98, endPoint x: 220, endPoint y: 109, distance: 16.3
click at [233, 99] on div at bounding box center [282, 134] width 564 height 268
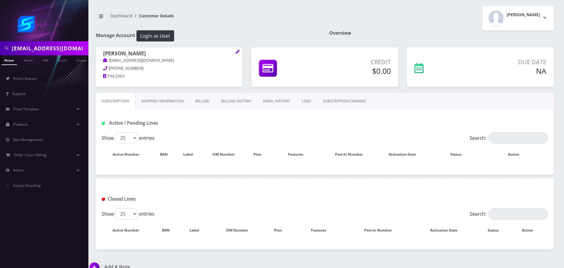
click at [231, 100] on link "Billing History" at bounding box center [236, 101] width 42 height 17
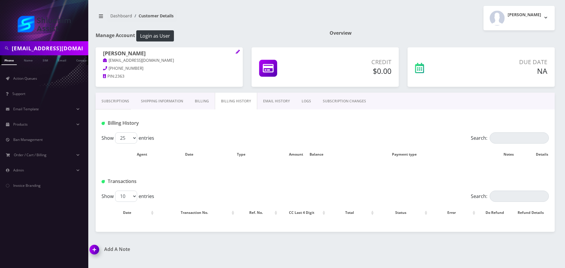
click at [198, 105] on link "Billing" at bounding box center [202, 101] width 26 height 17
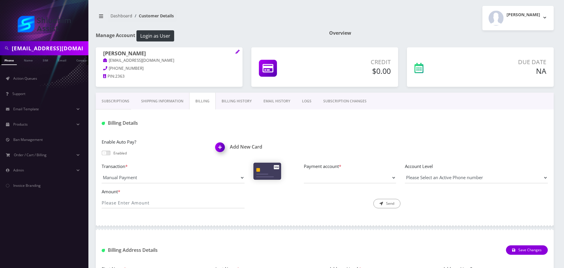
click at [229, 104] on link "Billing History" at bounding box center [237, 101] width 42 height 17
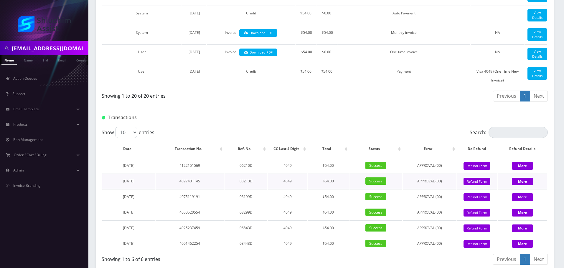
scroll to position [598, 0]
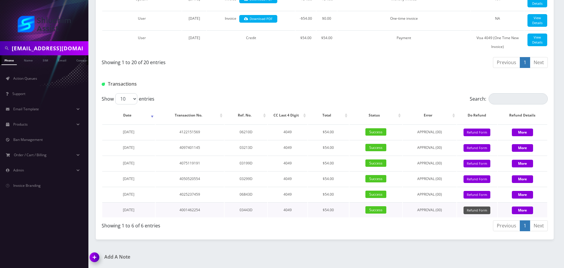
click at [480, 210] on button "Refund Form" at bounding box center [476, 211] width 27 height 8
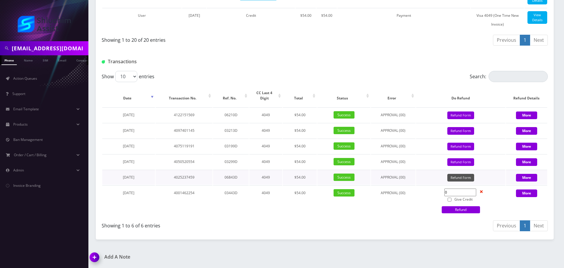
click at [462, 182] on button "Refund Form" at bounding box center [460, 178] width 27 height 8
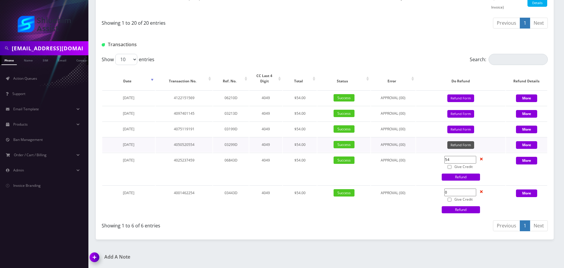
click at [461, 149] on button "Refund Form" at bounding box center [460, 145] width 27 height 8
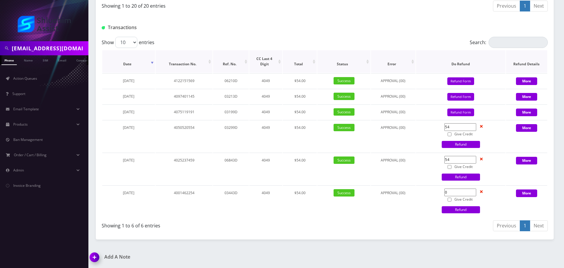
scroll to position [654, 0]
click at [100, 97] on div "Show 10 25 50 100 entries Search: Date Transaction No. Ref. No. CC Last 4 Digit…" at bounding box center [325, 135] width 458 height 197
drag, startPoint x: 163, startPoint y: 127, endPoint x: 236, endPoint y: 127, distance: 72.4
click at [236, 127] on tr "May 21, 2025 4050520554 03299D 4049 $54.00 Success APPROVAL (00) 54 Give Credit…" at bounding box center [324, 136] width 445 height 32
click at [236, 127] on td "03299D" at bounding box center [231, 136] width 36 height 32
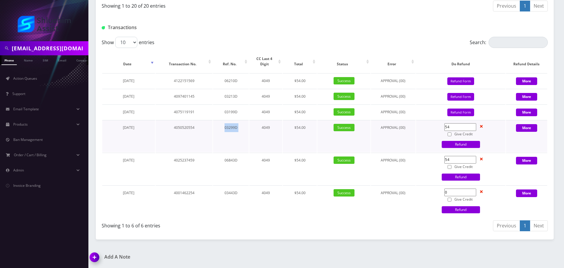
drag, startPoint x: 205, startPoint y: 127, endPoint x: 261, endPoint y: 127, distance: 56.2
click at [261, 127] on tr "May 21, 2025 4050520554 03299D 4049 $54.00 Success APPROVAL (00) 54 Give Credit…" at bounding box center [324, 136] width 445 height 32
click at [261, 127] on td "4049" at bounding box center [265, 136] width 33 height 32
drag, startPoint x: 229, startPoint y: 127, endPoint x: 273, endPoint y: 128, distance: 44.2
click at [273, 128] on tr "May 21, 2025 4050520554 03299D 4049 $54.00 Success APPROVAL (00) 54 Give Credit…" at bounding box center [324, 136] width 445 height 32
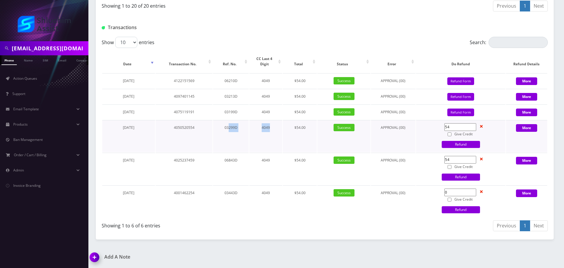
click at [273, 128] on td "4049" at bounding box center [265, 136] width 33 height 32
drag, startPoint x: 275, startPoint y: 125, endPoint x: 303, endPoint y: 125, distance: 28.3
click at [299, 125] on tr "May 21, 2025 4050520554 03299D 4049 $54.00 Success APPROVAL (00) 54 Give Credit…" at bounding box center [324, 136] width 445 height 32
click at [303, 125] on td "$54.00" at bounding box center [300, 136] width 34 height 32
drag, startPoint x: 284, startPoint y: 161, endPoint x: 293, endPoint y: 161, distance: 8.8
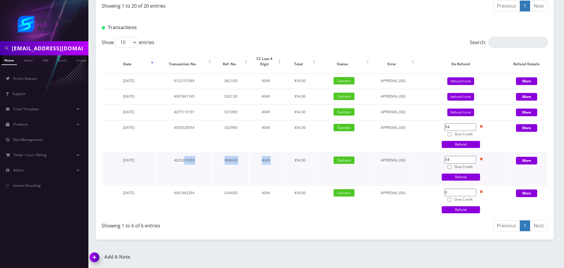
click at [293, 161] on tr "April 21, 2025 4025237459 06843D 4049 $54.00 Success APPROVAL (00) 54 Give Cred…" at bounding box center [324, 169] width 445 height 32
click at [293, 161] on td "$54.00" at bounding box center [300, 169] width 34 height 32
drag, startPoint x: 209, startPoint y: 161, endPoint x: 268, endPoint y: 161, distance: 58.6
click at [268, 161] on tr "April 21, 2025 4025237459 06843D 4049 $54.00 Success APPROVAL (00) 54 Give Cred…" at bounding box center [324, 169] width 445 height 32
click at [268, 161] on td "4049" at bounding box center [265, 169] width 33 height 32
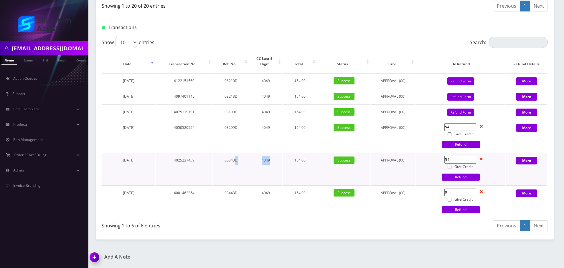
drag, startPoint x: 235, startPoint y: 161, endPoint x: 286, endPoint y: 161, distance: 50.3
click at [285, 161] on tr "April 21, 2025 4025237459 06843D 4049 $54.00 Success APPROVAL (00) 54 Give Cred…" at bounding box center [324, 169] width 445 height 32
click at [286, 161] on td "$54.00" at bounding box center [300, 169] width 34 height 32
drag, startPoint x: 200, startPoint y: 161, endPoint x: 270, endPoint y: 161, distance: 69.5
click at [270, 161] on tr "April 21, 2025 4025237459 06843D 4049 $54.00 Success APPROVAL (00) 54 Give Cred…" at bounding box center [324, 169] width 445 height 32
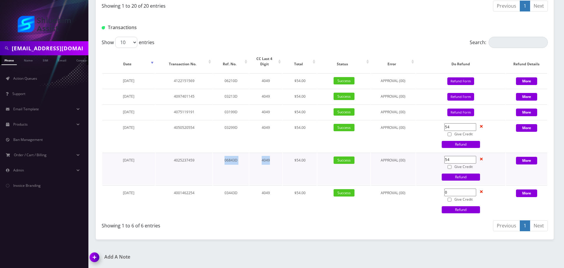
click at [270, 161] on td "4049" at bounding box center [265, 169] width 33 height 32
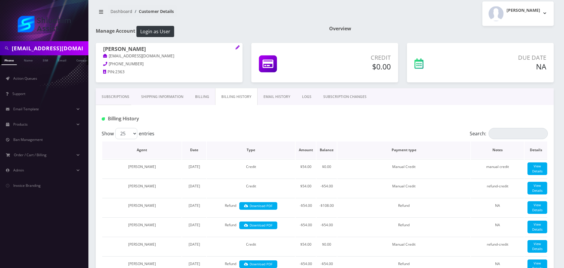
scroll to position [0, 0]
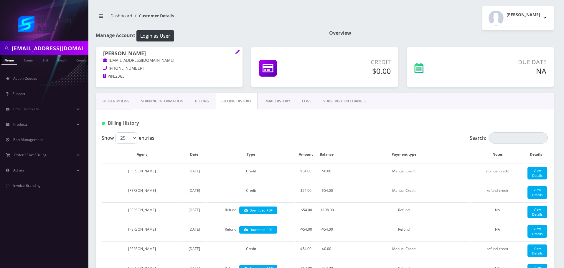
click at [123, 101] on link "Subscriptions" at bounding box center [115, 101] width 39 height 17
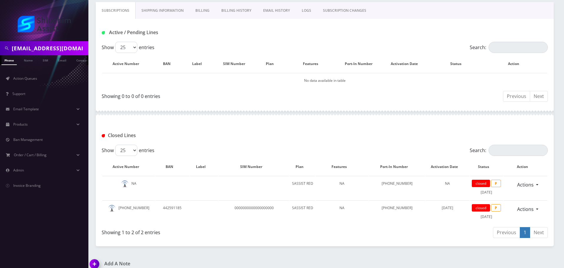
scroll to position [97, 0]
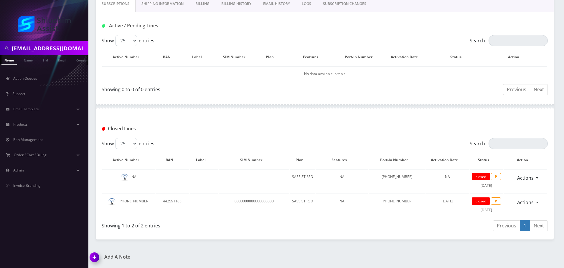
click at [226, 9] on link "Billing History" at bounding box center [236, 3] width 42 height 17
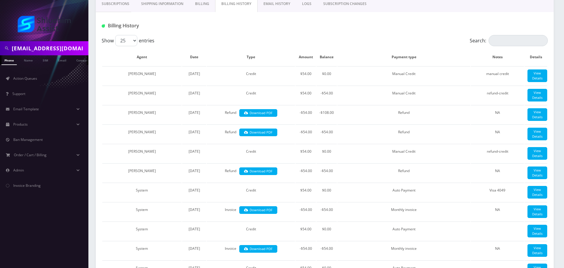
click at [205, 6] on link "Billing" at bounding box center [202, 3] width 26 height 17
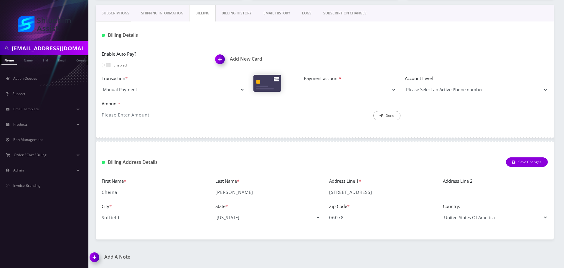
click at [227, 13] on link "Billing History" at bounding box center [237, 13] width 42 height 17
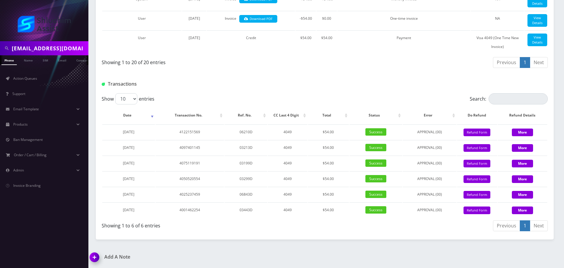
scroll to position [598, 0]
click at [468, 212] on button "Refund Form" at bounding box center [476, 211] width 27 height 8
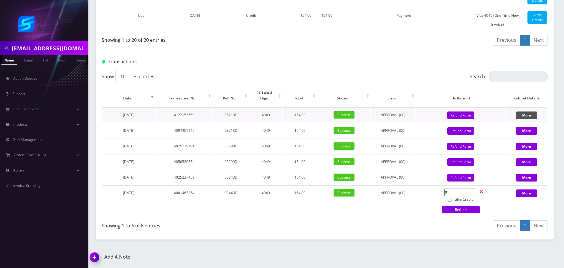
click at [528, 119] on button "More" at bounding box center [526, 116] width 21 height 8
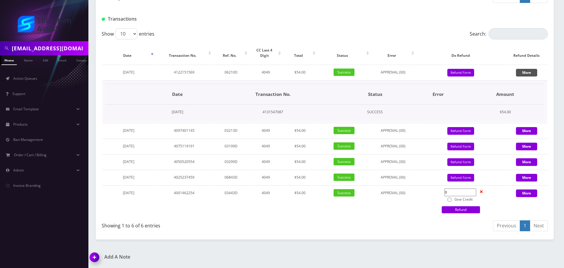
scroll to position [663, 0]
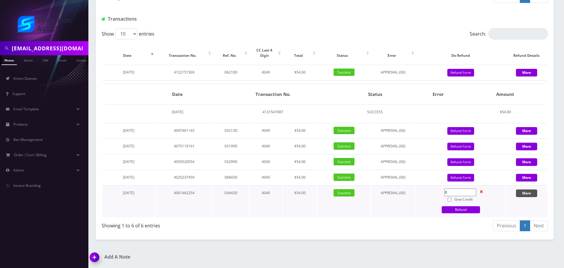
click at [531, 193] on button "More" at bounding box center [526, 194] width 21 height 8
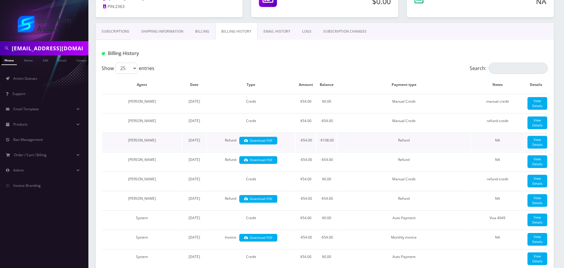
scroll to position [0, 0]
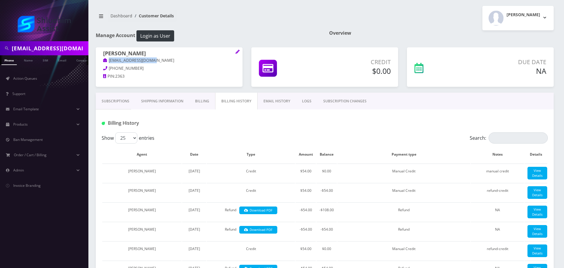
drag, startPoint x: 159, startPoint y: 59, endPoint x: 108, endPoint y: 59, distance: 51.2
click at [107, 59] on p "[EMAIL_ADDRESS][DOMAIN_NAME]" at bounding box center [169, 60] width 132 height 6
copy link "[EMAIL_ADDRESS][DOMAIN_NAME]"
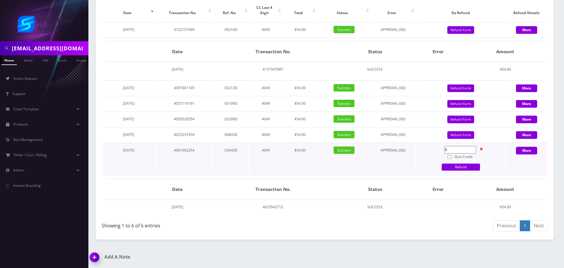
scroll to position [705, 0]
click at [521, 151] on button "More" at bounding box center [526, 151] width 21 height 8
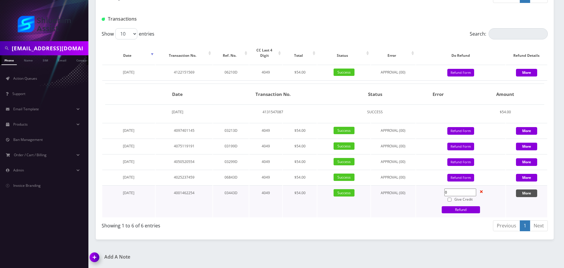
click at [518, 193] on button "More" at bounding box center [526, 194] width 21 height 8
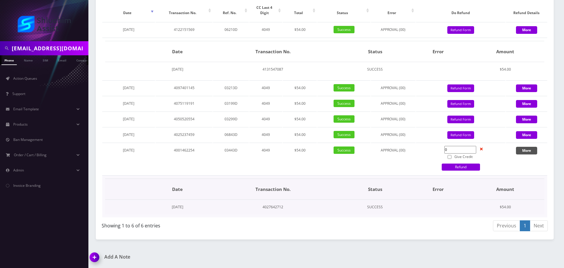
scroll to position [705, 0]
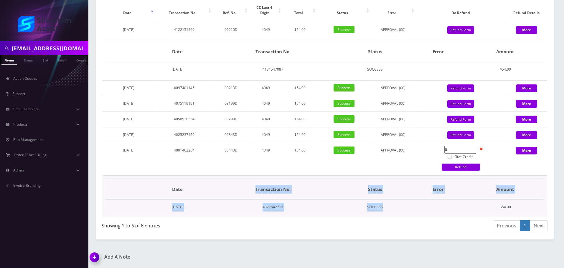
drag, startPoint x: 252, startPoint y: 190, endPoint x: 416, endPoint y: 208, distance: 165.3
click at [416, 208] on tbody "Date Transaction No. Status Error Amount April 23, 2025 4027642712 SUCCESS $54.…" at bounding box center [324, 197] width 439 height 36
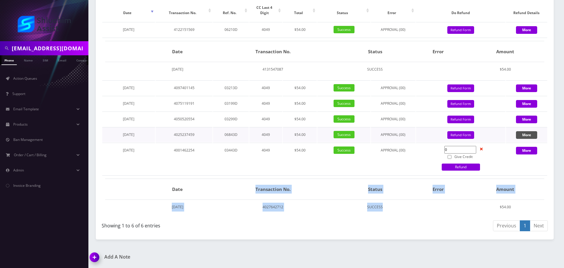
click at [521, 136] on button "More" at bounding box center [526, 135] width 21 height 8
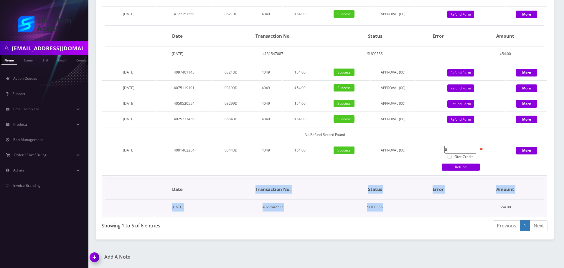
click at [292, 215] on td "4027642712" at bounding box center [273, 207] width 134 height 15
drag, startPoint x: 284, startPoint y: 223, endPoint x: 436, endPoint y: 223, distance: 152.5
click at [436, 215] on tr "April 23, 2025 4027642712 SUCCESS $54.00" at bounding box center [324, 207] width 439 height 15
click at [436, 215] on td at bounding box center [438, 207] width 56 height 15
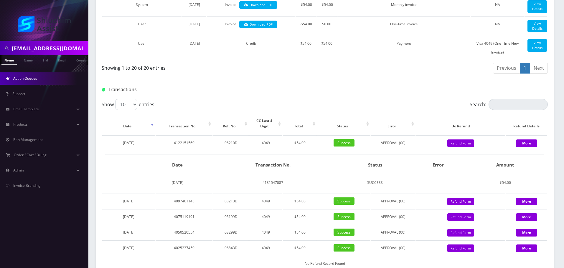
scroll to position [470, 0]
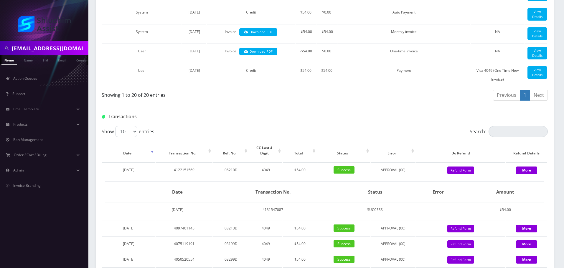
click at [56, 51] on input "Cheinawolff@gmail.com" at bounding box center [49, 48] width 75 height 11
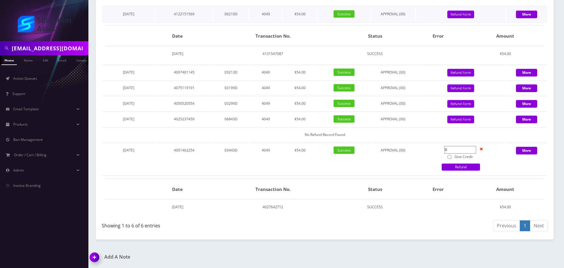
scroll to position [721, 0]
click at [526, 150] on button "More" at bounding box center [526, 151] width 21 height 8
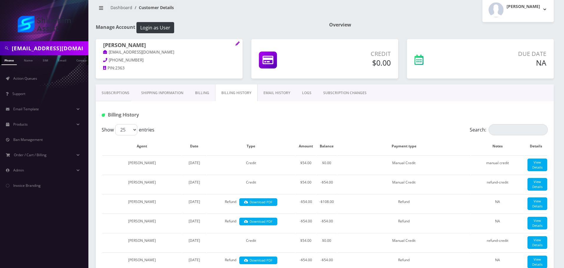
scroll to position [0, 0]
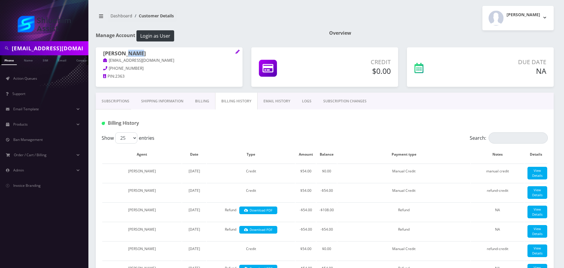
drag, startPoint x: 127, startPoint y: 53, endPoint x: 155, endPoint y: 53, distance: 27.4
click at [155, 53] on h1 "Cheina Wolff" at bounding box center [169, 53] width 132 height 7
drag, startPoint x: 124, startPoint y: 53, endPoint x: 157, endPoint y: 53, distance: 33.3
click at [157, 53] on h1 "Cheina Wolff" at bounding box center [169, 53] width 132 height 7
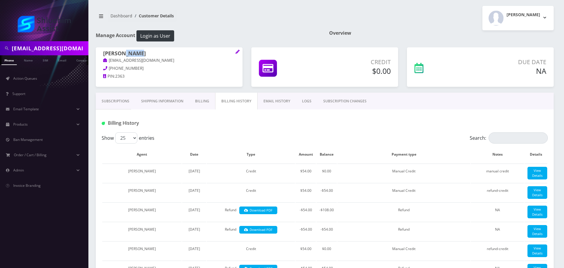
click at [157, 53] on h1 "Cheina Wolff" at bounding box center [169, 53] width 132 height 7
drag, startPoint x: 118, startPoint y: 53, endPoint x: 151, endPoint y: 54, distance: 33.0
click at [151, 54] on h1 "Cheina Wolff" at bounding box center [169, 53] width 132 height 7
drag, startPoint x: 117, startPoint y: 54, endPoint x: 146, endPoint y: 55, distance: 29.7
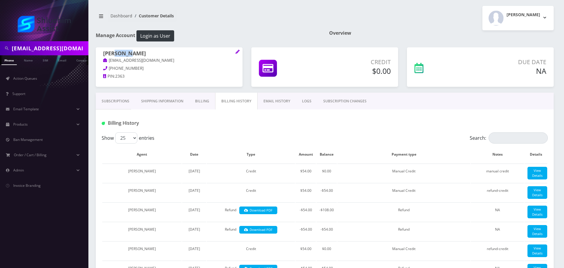
click at [134, 55] on h1 "Cheina Wolff" at bounding box center [169, 53] width 132 height 7
click at [146, 55] on h1 "Cheina Wolff" at bounding box center [169, 53] width 132 height 7
click at [65, 49] on input "Cheinawolff@gmail.com" at bounding box center [49, 48] width 75 height 11
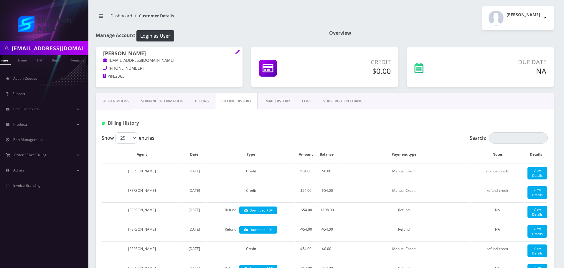
click at [65, 49] on input "Cheinawolff@gmail.com" at bounding box center [49, 48] width 75 height 11
click at [63, 50] on input "Cheinawolff@gmail.com" at bounding box center [49, 48] width 75 height 11
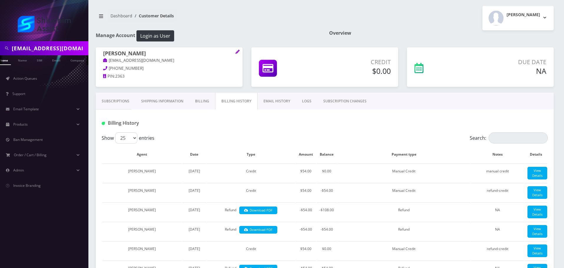
paste input "sheinazimov"
type input "[EMAIL_ADDRESS][DOMAIN_NAME]"
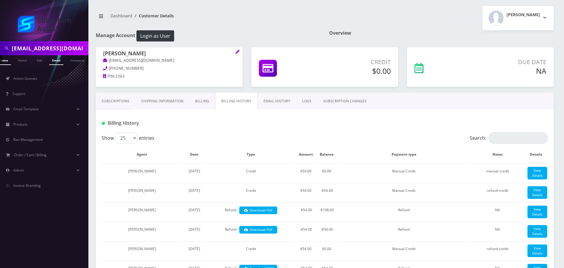
click at [55, 59] on link "Email" at bounding box center [56, 60] width 14 height 10
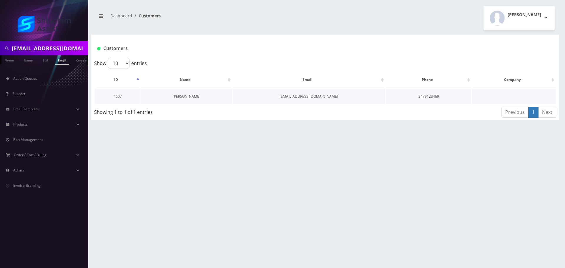
click at [186, 96] on link "[PERSON_NAME]" at bounding box center [187, 96] width 28 height 5
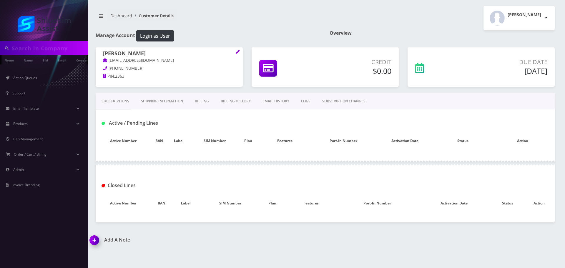
click at [233, 103] on link "Billing History" at bounding box center [236, 101] width 42 height 17
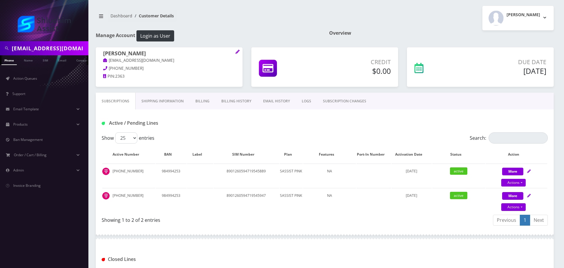
click at [208, 104] on link "Billing" at bounding box center [202, 101] width 26 height 17
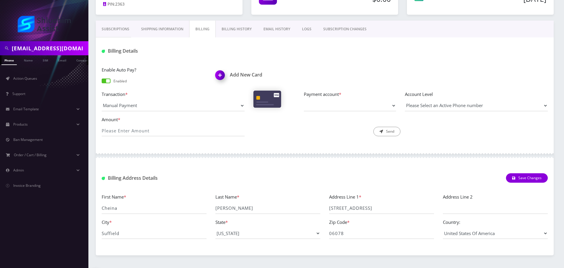
scroll to position [88, 0]
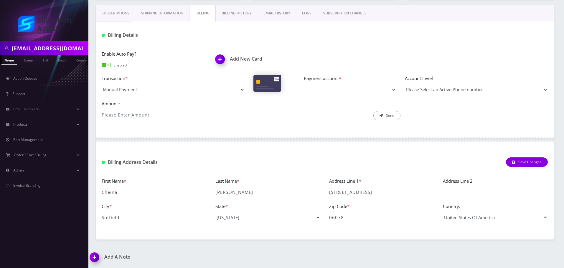
click at [235, 7] on link "Billing History" at bounding box center [237, 13] width 42 height 17
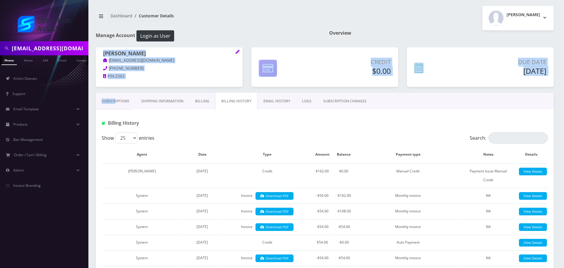
click at [118, 100] on link "Subscriptions" at bounding box center [115, 101] width 39 height 17
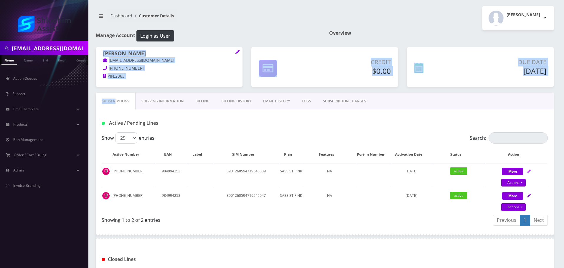
click at [234, 101] on link "Billing History" at bounding box center [236, 101] width 42 height 17
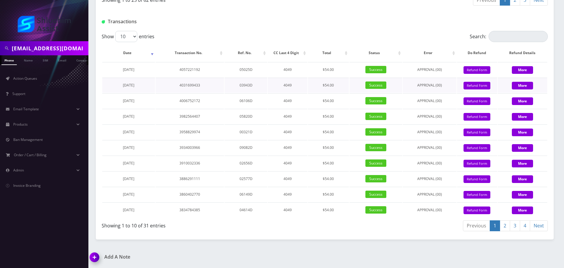
scroll to position [782, 0]
click at [474, 104] on button "Refund Form" at bounding box center [476, 101] width 27 height 8
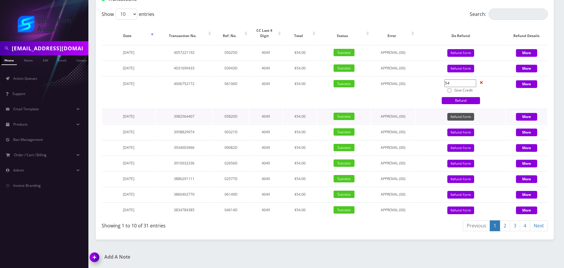
click at [458, 121] on button "Refund Form" at bounding box center [460, 117] width 27 height 8
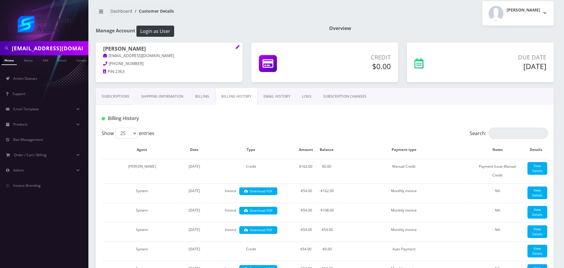
scroll to position [0, 0]
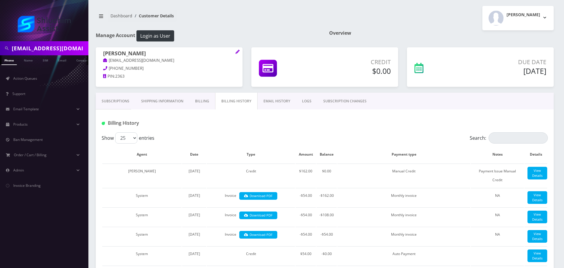
click at [121, 102] on link "Subscriptions" at bounding box center [115, 101] width 39 height 17
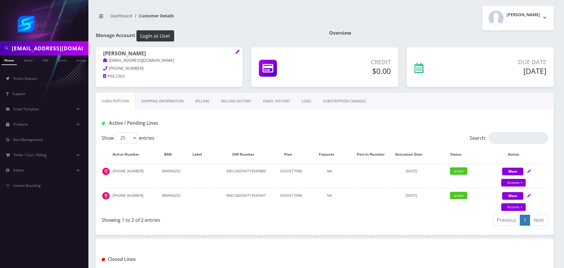
click at [226, 100] on link "Billing History" at bounding box center [236, 101] width 42 height 17
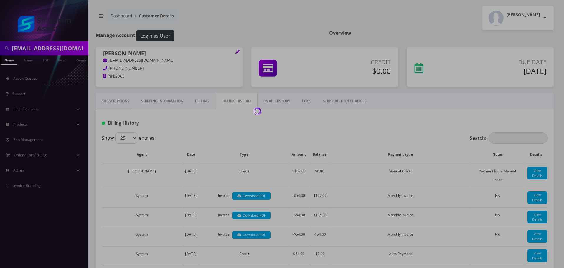
click at [200, 102] on div at bounding box center [282, 134] width 564 height 268
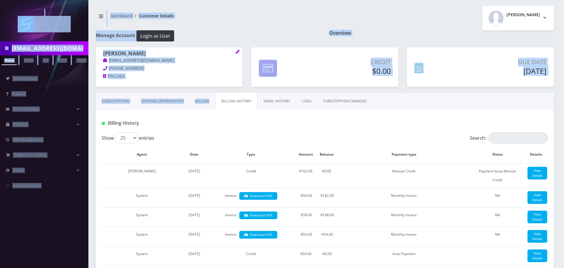
click at [200, 102] on link "Billing" at bounding box center [202, 101] width 26 height 17
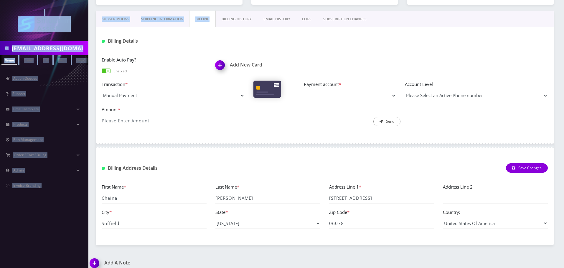
scroll to position [88, 0]
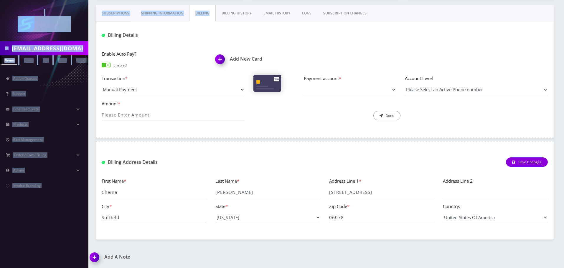
click at [235, 11] on link "Billing History" at bounding box center [237, 13] width 42 height 17
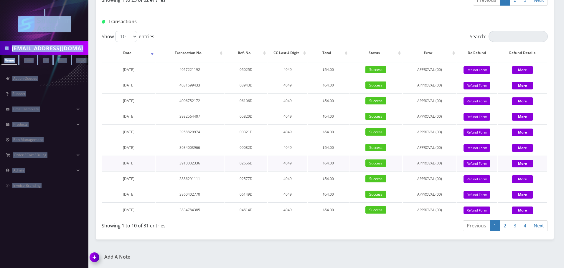
scroll to position [782, 0]
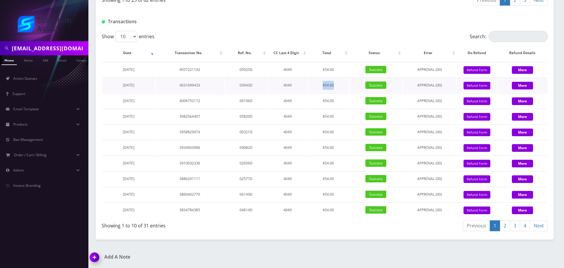
drag, startPoint x: 320, startPoint y: 86, endPoint x: 337, endPoint y: 86, distance: 16.8
click at [337, 86] on td "$54.00" at bounding box center [328, 85] width 41 height 15
drag, startPoint x: 323, startPoint y: 86, endPoint x: 338, endPoint y: 86, distance: 15.3
click at [338, 86] on td "$54.00" at bounding box center [328, 85] width 41 height 15
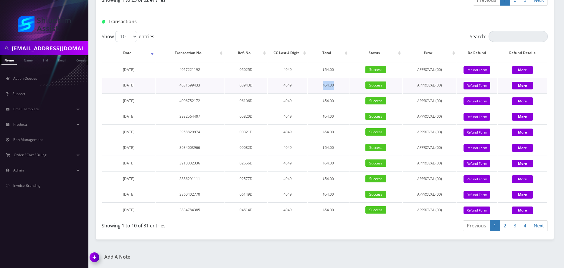
click at [338, 86] on td "$54.00" at bounding box center [328, 85] width 41 height 15
drag, startPoint x: 320, startPoint y: 86, endPoint x: 344, endPoint y: 86, distance: 23.6
click at [344, 86] on td "$54.00" at bounding box center [328, 85] width 41 height 15
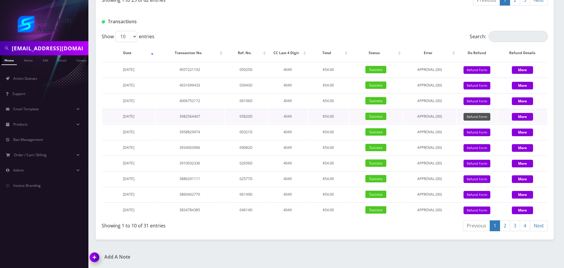
click at [465, 121] on button "Refund Form" at bounding box center [476, 117] width 27 height 8
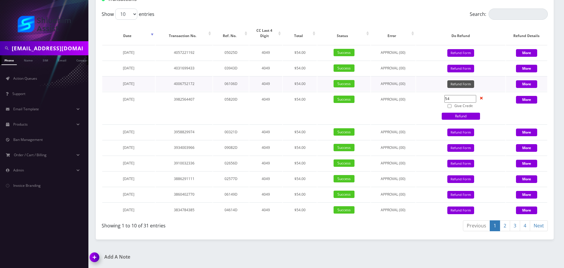
click at [460, 88] on button "Refund Form" at bounding box center [460, 84] width 27 height 8
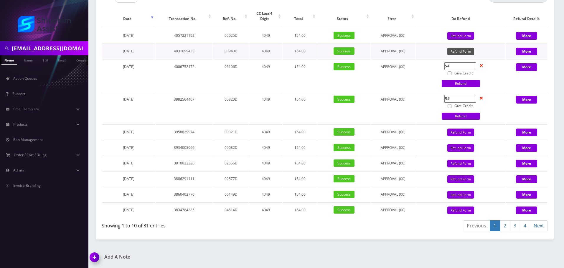
click at [465, 56] on button "Refund Form" at bounding box center [460, 52] width 27 height 8
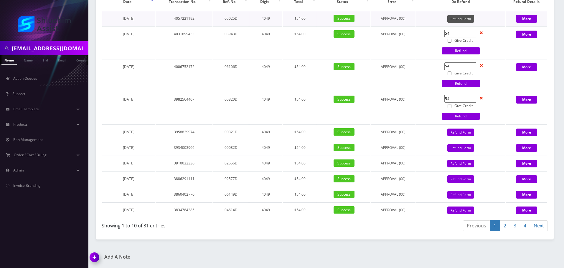
click at [459, 23] on button "Refund Form" at bounding box center [460, 19] width 27 height 8
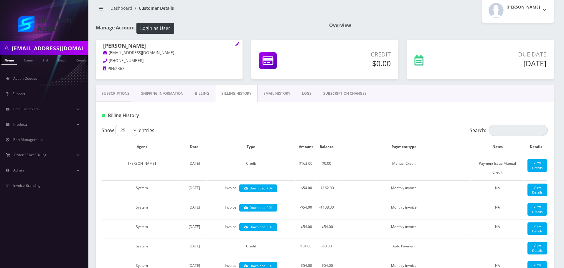
scroll to position [0, 0]
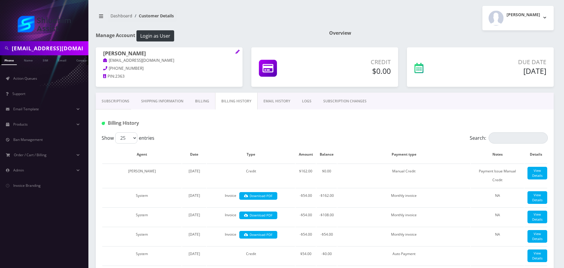
click at [33, 47] on input "sheinazimov@gmail.com" at bounding box center [49, 48] width 75 height 11
click at [33, 47] on input "[EMAIL_ADDRESS][DOMAIN_NAME]" at bounding box center [49, 48] width 75 height 11
paste input "Cheinawolff"
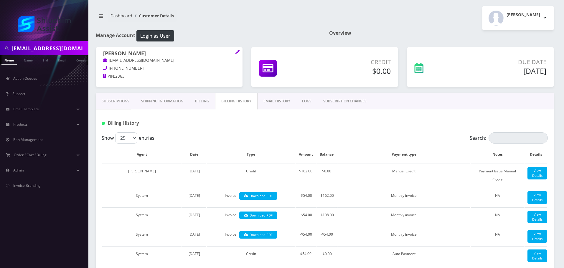
type input "[EMAIL_ADDRESS][DOMAIN_NAME]"
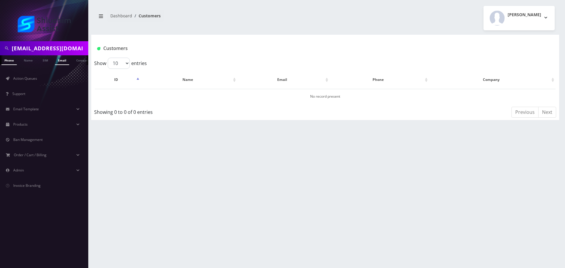
click at [63, 60] on link "Email" at bounding box center [62, 60] width 14 height 10
click at [191, 97] on link "[PERSON_NAME]" at bounding box center [186, 96] width 28 height 5
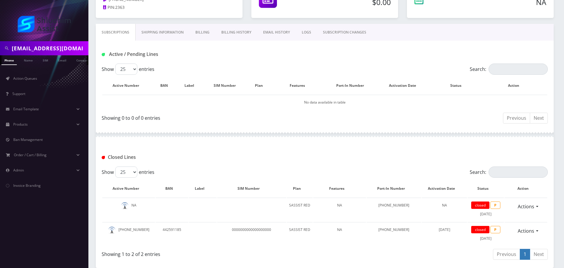
scroll to position [68, 0]
click at [240, 29] on link "Billing History" at bounding box center [236, 33] width 42 height 17
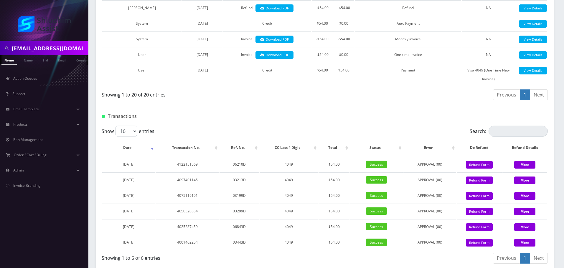
scroll to position [430, 0]
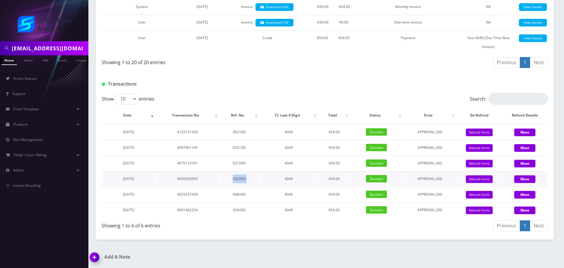
drag, startPoint x: 226, startPoint y: 180, endPoint x: 278, endPoint y: 180, distance: 52.7
click at [278, 180] on tr "May 21, 2025 4050520554 03299D 4049 $54.00 Success APPROVAL (00) 54 Give Credit…" at bounding box center [324, 178] width 445 height 15
click at [278, 180] on td "4049" at bounding box center [288, 178] width 58 height 15
drag, startPoint x: 230, startPoint y: 180, endPoint x: 290, endPoint y: 180, distance: 60.1
click at [271, 180] on tr "May 21, 2025 4050520554 03299D 4049 $54.00 Success APPROVAL (00) 54 Give Credit…" at bounding box center [324, 178] width 445 height 15
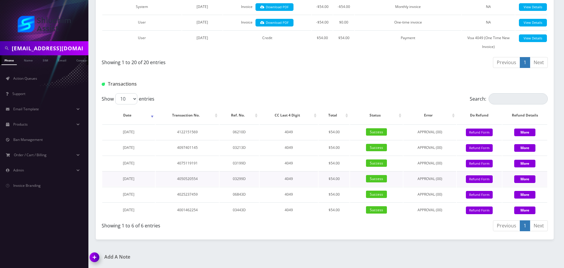
click at [290, 180] on td "4049" at bounding box center [288, 178] width 58 height 15
drag, startPoint x: 255, startPoint y: 180, endPoint x: 314, endPoint y: 181, distance: 59.5
click at [313, 181] on tr "May 21, 2025 4050520554 03299D 4049 $54.00 Success APPROVAL (00) 54 Give Credit…" at bounding box center [324, 178] width 445 height 15
click at [314, 181] on td "4049" at bounding box center [288, 178] width 58 height 15
drag, startPoint x: 208, startPoint y: 180, endPoint x: 326, endPoint y: 182, distance: 118.1
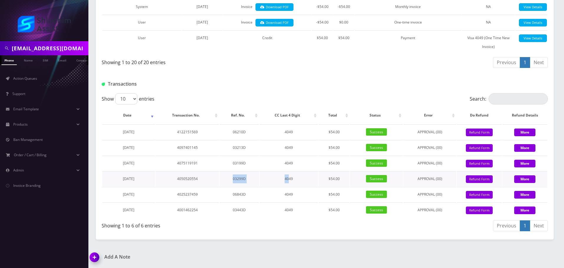
click at [319, 182] on tr "May 21, 2025 4050520554 03299D 4049 $54.00 Success APPROVAL (00) 54 Give Credit…" at bounding box center [324, 178] width 445 height 15
click at [326, 182] on td "$54.00" at bounding box center [333, 178] width 31 height 15
drag, startPoint x: 185, startPoint y: 176, endPoint x: 286, endPoint y: 177, distance: 100.7
click at [272, 177] on tr "May 21, 2025 4050520554 03299D 4049 $54.00 Success APPROVAL (00) 54 Give Credit…" at bounding box center [324, 178] width 445 height 15
click at [286, 177] on td "4049" at bounding box center [288, 178] width 58 height 15
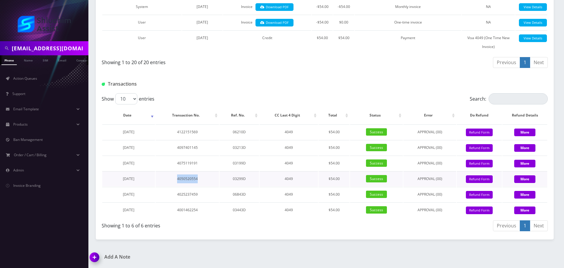
drag, startPoint x: 156, startPoint y: 179, endPoint x: 270, endPoint y: 180, distance: 113.4
click at [258, 180] on tr "May 21, 2025 4050520554 03299D 4049 $54.00 Success APPROVAL (00) 54 Give Credit…" at bounding box center [324, 178] width 445 height 15
click at [274, 180] on td "4049" at bounding box center [288, 178] width 58 height 15
drag, startPoint x: 189, startPoint y: 177, endPoint x: 277, endPoint y: 179, distance: 88.3
click at [269, 179] on tr "May 21, 2025 4050520554 03299D 4049 $54.00 Success APPROVAL (00) 54 Give Credit…" at bounding box center [324, 178] width 445 height 15
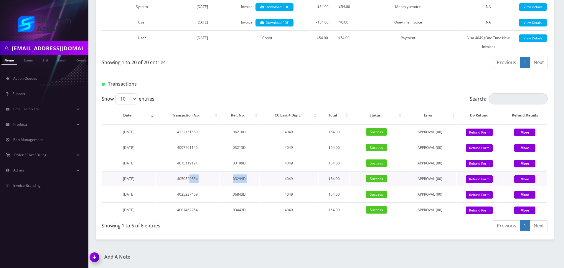
click at [277, 179] on td "4049" at bounding box center [288, 178] width 58 height 15
drag, startPoint x: 212, startPoint y: 179, endPoint x: 303, endPoint y: 181, distance: 90.7
click at [299, 181] on tr "May 21, 2025 4050520554 03299D 4049 $54.00 Success APPROVAL (00) 54 Give Credit…" at bounding box center [324, 178] width 445 height 15
click at [305, 181] on td "4049" at bounding box center [288, 178] width 58 height 15
drag, startPoint x: 165, startPoint y: 183, endPoint x: 251, endPoint y: 183, distance: 86.3
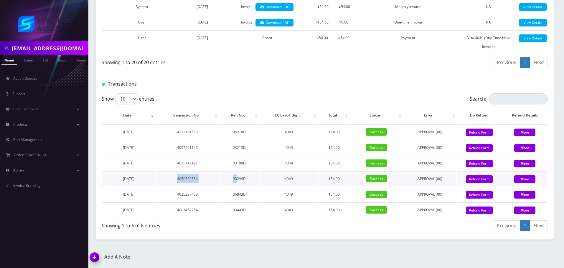
click at [243, 183] on tr "May 21, 2025 4050520554 03299D 4049 $54.00 Success APPROVAL (00) 54 Give Credit…" at bounding box center [324, 178] width 445 height 15
click at [251, 183] on td "03299D" at bounding box center [238, 178] width 39 height 15
drag, startPoint x: 179, startPoint y: 183, endPoint x: 264, endPoint y: 183, distance: 85.1
click at [264, 183] on tr "May 21, 2025 4050520554 03299D 4049 $54.00 Success APPROVAL (00) 54 Give Credit…" at bounding box center [324, 178] width 445 height 15
click at [266, 183] on td "4049" at bounding box center [288, 178] width 58 height 15
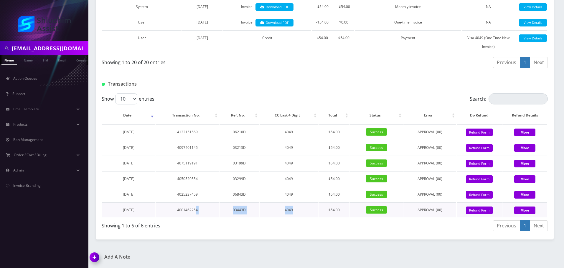
drag, startPoint x: 218, startPoint y: 208, endPoint x: 299, endPoint y: 208, distance: 81.6
click at [299, 208] on tr "March 23, 2025 4001462254 03443D 4049 $54.00 Success APPROVAL (00) 0 Give Credi…" at bounding box center [324, 210] width 445 height 15
click at [299, 208] on td "4049" at bounding box center [288, 210] width 58 height 15
drag, startPoint x: 264, startPoint y: 209, endPoint x: 377, endPoint y: 209, distance: 112.8
click at [377, 209] on tr "March 23, 2025 4001462254 03443D 4049 $54.00 Success APPROVAL (00) 0 Give Credi…" at bounding box center [324, 210] width 445 height 15
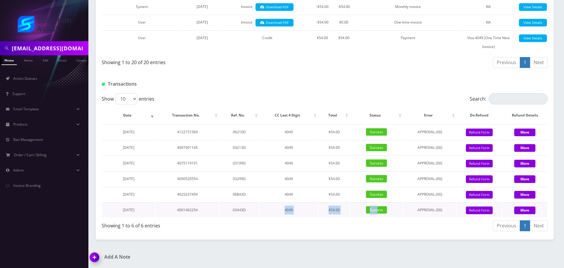
click at [338, 213] on td "$54.00" at bounding box center [333, 210] width 31 height 15
drag, startPoint x: 313, startPoint y: 210, endPoint x: 443, endPoint y: 210, distance: 130.1
click at [443, 210] on tr "March 23, 2025 4001462254 03443D 4049 $54.00 Success APPROVAL (00) 0 Give Credi…" at bounding box center [324, 210] width 445 height 15
click at [443, 210] on td "APPROVAL (00)" at bounding box center [429, 210] width 52 height 15
click at [483, 211] on button "Refund Form" at bounding box center [478, 211] width 27 height 8
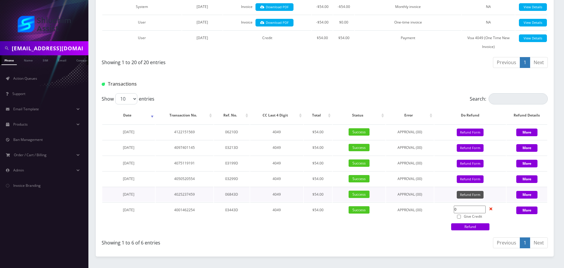
click at [475, 193] on button "Refund Form" at bounding box center [469, 195] width 27 height 8
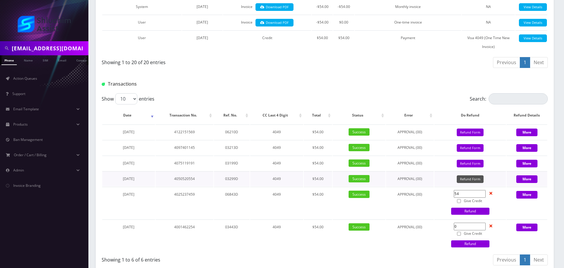
click at [474, 180] on button "Refund Form" at bounding box center [469, 179] width 27 height 8
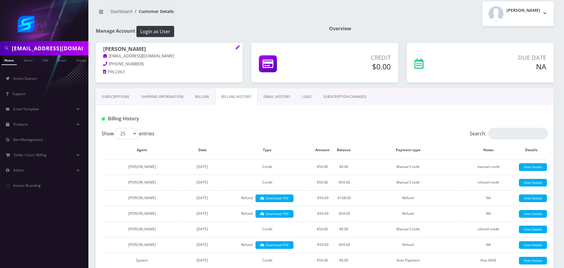
scroll to position [0, 0]
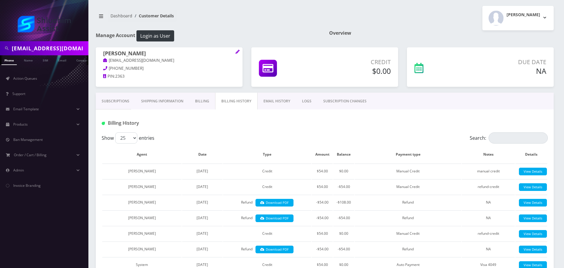
click at [61, 44] on input "[EMAIL_ADDRESS][DOMAIN_NAME]" at bounding box center [49, 48] width 75 height 11
paste input "sheinazimov"
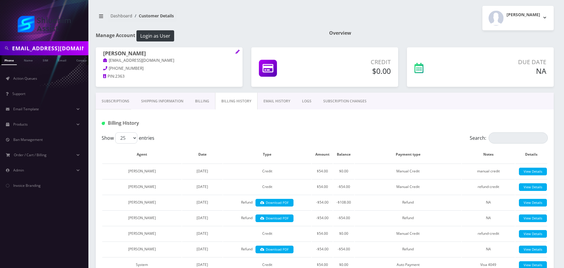
type input "sheinazimov@gmail.com"
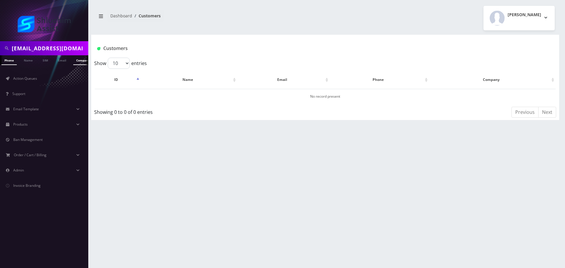
scroll to position [0, 3]
click at [76, 49] on input "[EMAIL_ADDRESS][DOMAIN_NAME]" at bounding box center [49, 48] width 75 height 11
click at [64, 49] on input "[EMAIL_ADDRESS][DOMAIN_NAME]" at bounding box center [49, 48] width 75 height 11
drag, startPoint x: 135, startPoint y: 159, endPoint x: 130, endPoint y: 152, distance: 8.8
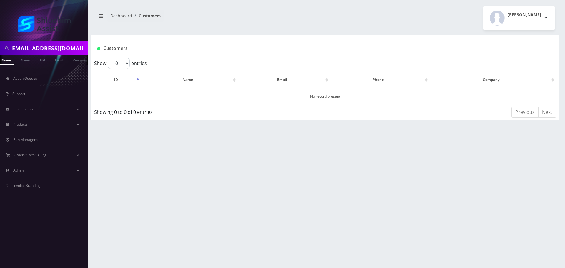
click at [135, 159] on div "[EMAIL_ADDRESS][DOMAIN_NAME] Phone Name SIM Email Company Customer Dashboard Cu…" at bounding box center [325, 134] width 480 height 268
click at [61, 63] on link "Email" at bounding box center [59, 60] width 14 height 10
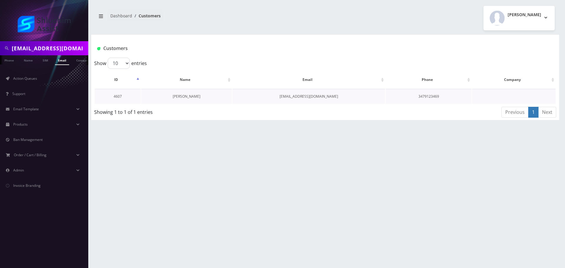
click at [178, 97] on link "[PERSON_NAME]" at bounding box center [187, 96] width 28 height 5
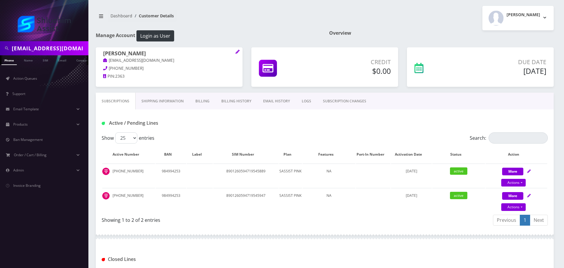
scroll to position [29, 0]
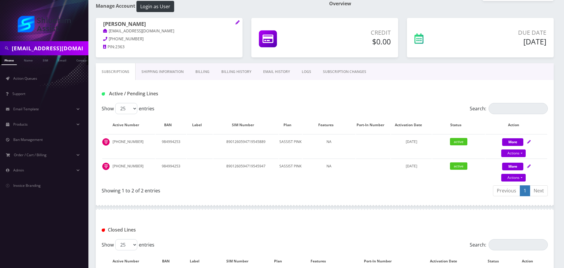
drag, startPoint x: 234, startPoint y: 81, endPoint x: 234, endPoint y: 76, distance: 4.7
click at [234, 81] on div "Active / Pending Lines" at bounding box center [325, 91] width 458 height 23
click at [234, 74] on link "Billing History" at bounding box center [236, 71] width 42 height 17
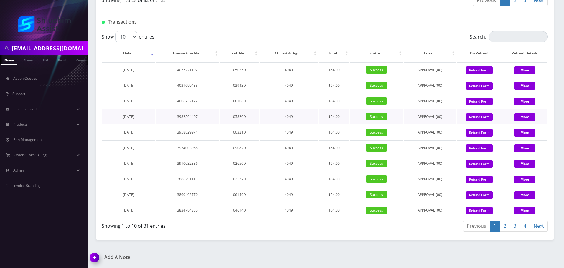
scroll to position [570, 0]
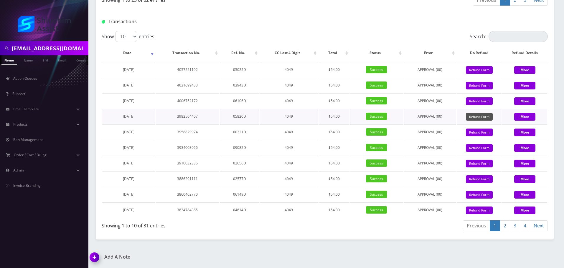
click at [475, 118] on button "Refund Form" at bounding box center [478, 117] width 27 height 8
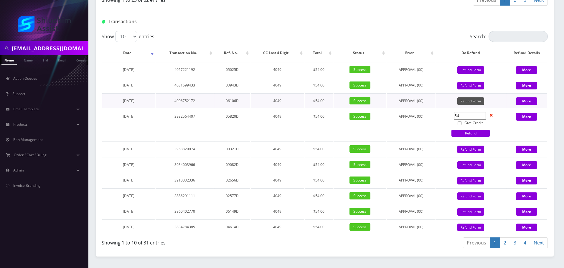
click at [465, 102] on button "Refund Form" at bounding box center [470, 101] width 27 height 8
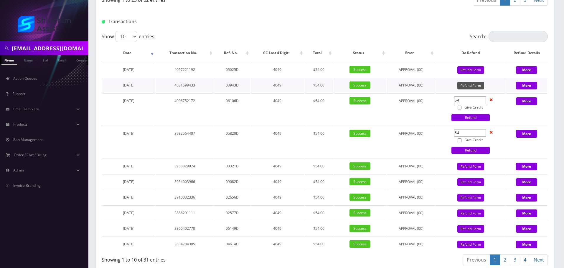
click at [469, 86] on button "Refund Form" at bounding box center [470, 86] width 27 height 8
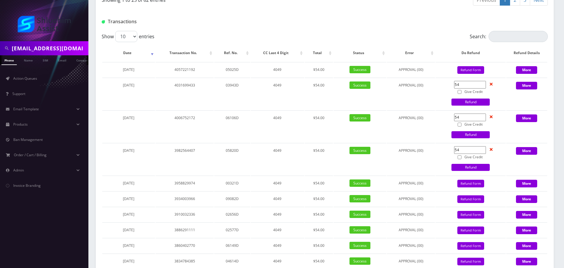
click at [57, 45] on input "sheinazimov@gmail.com" at bounding box center [49, 48] width 75 height 11
paste input "perelcohen"
type input "[EMAIL_ADDRESS][DOMAIN_NAME]"
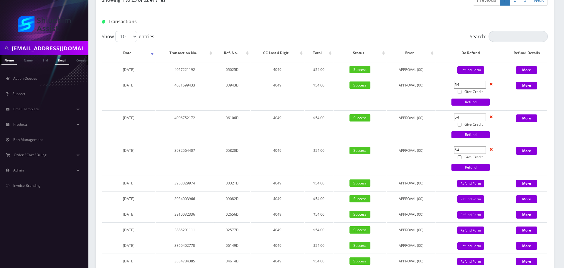
click at [59, 59] on link "Email" at bounding box center [62, 60] width 14 height 10
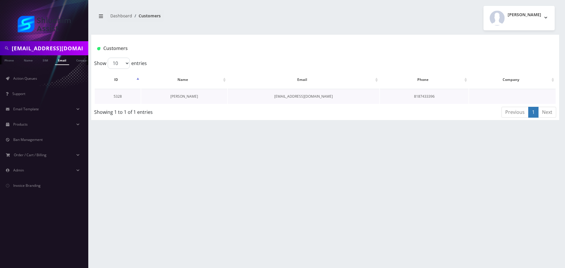
click at [187, 97] on link "[PERSON_NAME]" at bounding box center [184, 96] width 28 height 5
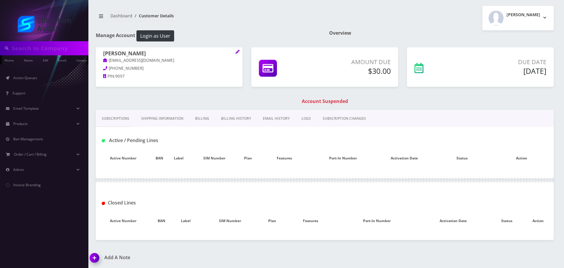
type input "[EMAIL_ADDRESS][DOMAIN_NAME]"
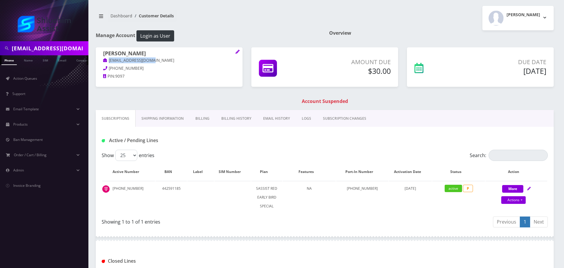
drag, startPoint x: 147, startPoint y: 59, endPoint x: 108, endPoint y: 59, distance: 38.3
click at [108, 59] on p "[EMAIL_ADDRESS][DOMAIN_NAME]" at bounding box center [169, 60] width 132 height 6
click at [108, 59] on link "[EMAIL_ADDRESS][DOMAIN_NAME]" at bounding box center [138, 61] width 71 height 6
click at [168, 61] on p "[EMAIL_ADDRESS][DOMAIN_NAME]" at bounding box center [169, 60] width 132 height 6
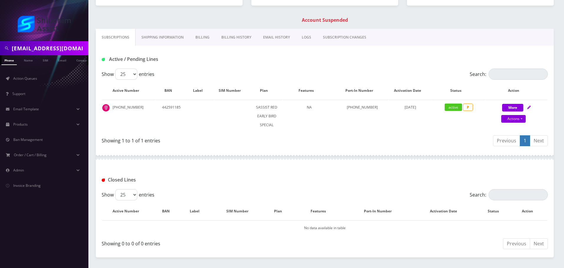
scroll to position [90, 0]
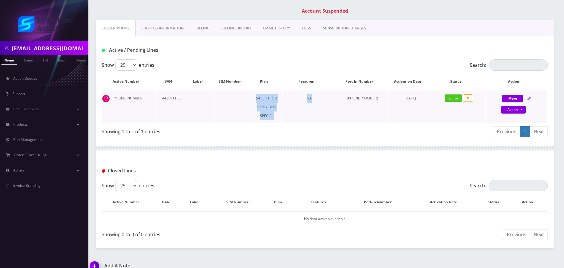
drag, startPoint x: 274, startPoint y: 97, endPoint x: 337, endPoint y: 98, distance: 63.6
click at [337, 98] on tr "[PHONE_NUMBER] 442591185 SASSIST RED EARLY BIRD SPECIAL NA 818-743-3396 [DATE] …" at bounding box center [324, 107] width 445 height 33
click at [335, 98] on td "NA" at bounding box center [309, 107] width 53 height 33
drag, startPoint x: 279, startPoint y: 97, endPoint x: 344, endPoint y: 102, distance: 65.2
click at [337, 102] on tr "[PHONE_NUMBER] 442591185 SASSIST RED EARLY BIRD SPECIAL NA 818-743-3396 [DATE] …" at bounding box center [324, 107] width 445 height 33
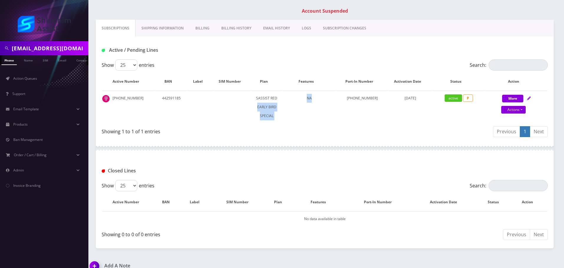
click at [344, 102] on table "Active Number BAN Label SIM Number Plan Features Port-In Number Activation Date…" at bounding box center [325, 98] width 446 height 52
click at [232, 34] on link "Billing History" at bounding box center [236, 28] width 42 height 17
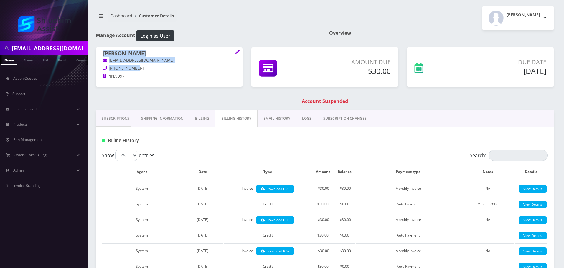
drag, startPoint x: 139, startPoint y: 68, endPoint x: 107, endPoint y: 68, distance: 32.1
copy div "[PERSON_NAME] [EMAIL_ADDRESS][DOMAIN_NAME] [PHONE_NUMBER]"
click at [140, 69] on p "[PHONE_NUMBER]" at bounding box center [169, 68] width 132 height 6
drag, startPoint x: 142, startPoint y: 68, endPoint x: 107, endPoint y: 69, distance: 34.5
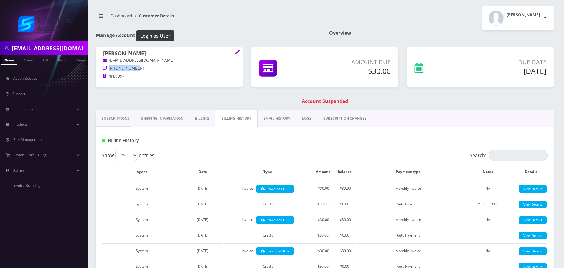
click at [107, 69] on p "[PHONE_NUMBER]" at bounding box center [169, 68] width 132 height 6
click at [107, 117] on link "Subscriptions" at bounding box center [115, 118] width 39 height 17
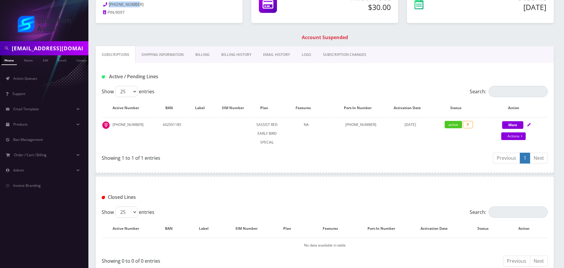
scroll to position [88, 0]
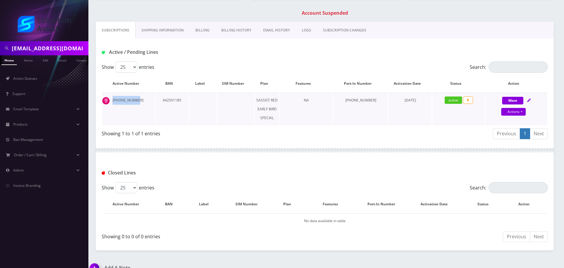
drag, startPoint x: 137, startPoint y: 101, endPoint x: 108, endPoint y: 101, distance: 28.3
click at [108, 101] on td "[PHONE_NUMBER]" at bounding box center [128, 109] width 53 height 33
copy td "[PHONE_NUMBER]"
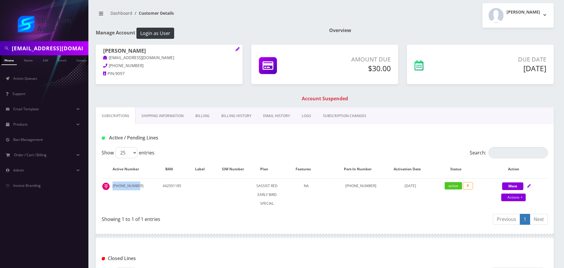
scroll to position [0, 0]
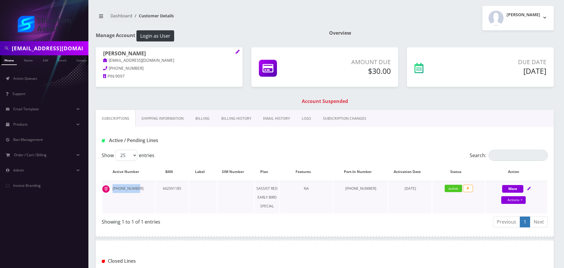
click at [139, 183] on td "[PHONE_NUMBER]" at bounding box center [128, 197] width 53 height 33
drag, startPoint x: 140, startPoint y: 189, endPoint x: 110, endPoint y: 190, distance: 30.0
click at [110, 190] on td "[PHONE_NUMBER]" at bounding box center [128, 197] width 53 height 33
copy td "[PHONE_NUMBER]"
click at [50, 51] on input "[EMAIL_ADDRESS][DOMAIN_NAME]" at bounding box center [49, 48] width 75 height 11
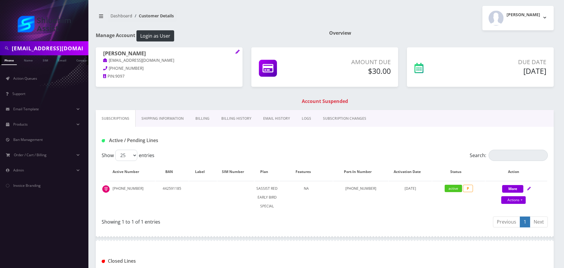
click at [50, 51] on input "[EMAIL_ADDRESS][DOMAIN_NAME]" at bounding box center [49, 48] width 75 height 11
click at [230, 121] on link "Billing History" at bounding box center [236, 118] width 42 height 17
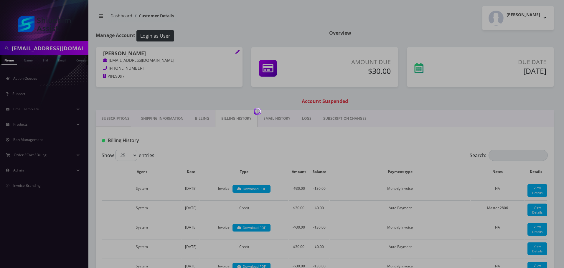
click at [205, 120] on div at bounding box center [282, 134] width 564 height 268
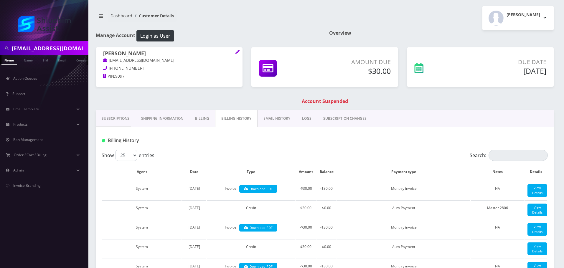
click at [205, 120] on link "Billing" at bounding box center [202, 118] width 26 height 17
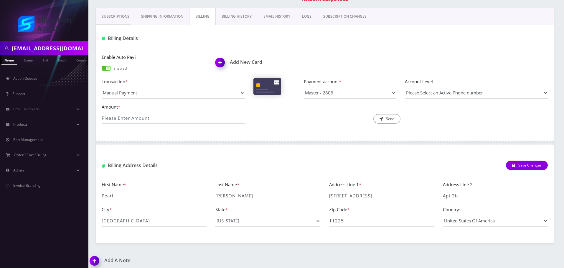
scroll to position [106, 0]
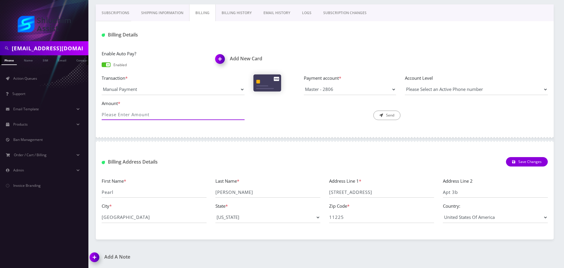
click at [190, 115] on input "Amount *" at bounding box center [173, 114] width 143 height 11
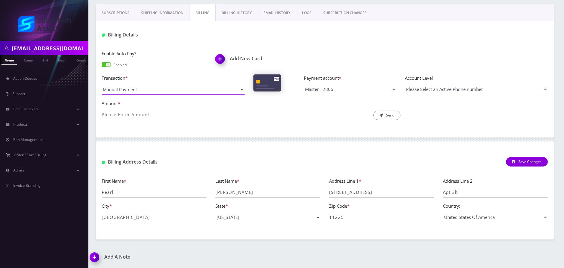
click at [180, 91] on select "Manual Payment Custom Charge Manual Credit Custom Invoice" at bounding box center [173, 89] width 143 height 11
select select "Manual Credit"
click at [102, 84] on select "Manual Payment Custom Charge Manual Credit Custom Invoice" at bounding box center [173, 89] width 143 height 11
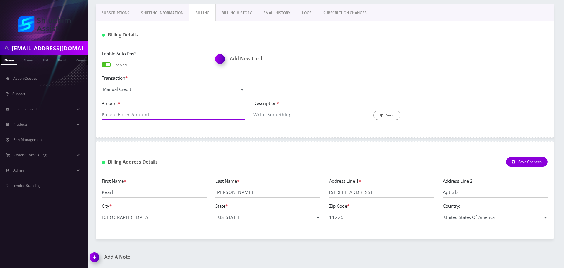
click at [171, 115] on input "Amount *" at bounding box center [173, 114] width 143 height 11
type input "30.00"
click at [266, 116] on input "Description *" at bounding box center [292, 114] width 79 height 11
type input "Manual credit payment issue"
click at [381, 114] on icon "submit" at bounding box center [381, 116] width 4 height 4
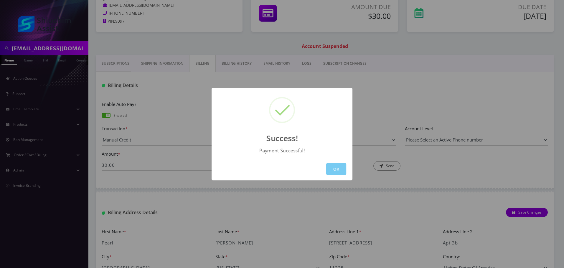
scroll to position [47, 0]
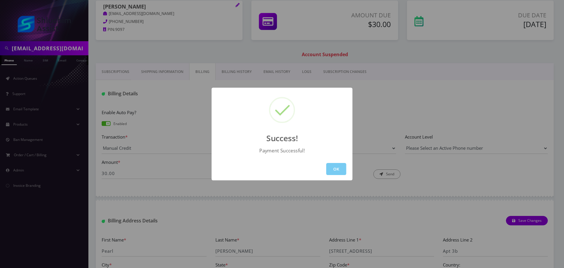
click at [339, 171] on button "OK" at bounding box center [336, 169] width 20 height 12
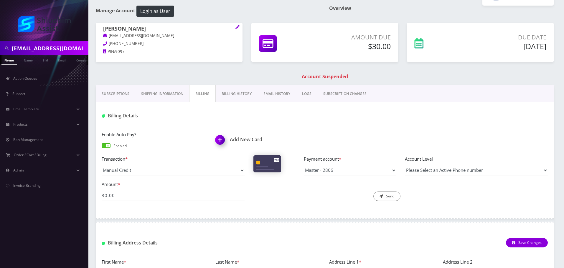
scroll to position [0, 0]
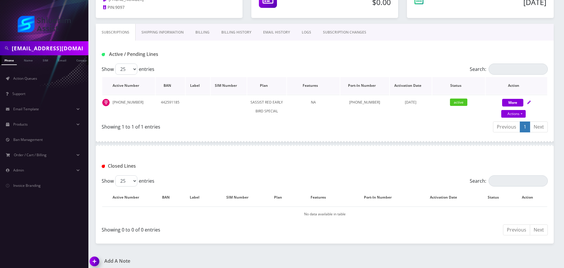
scroll to position [73, 0]
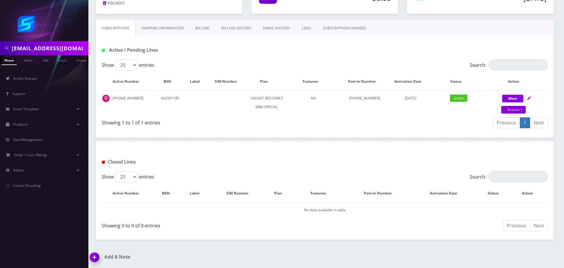
click at [59, 46] on input "[EMAIL_ADDRESS][DOMAIN_NAME]" at bounding box center [49, 48] width 75 height 11
paste input "Cheinawolff"
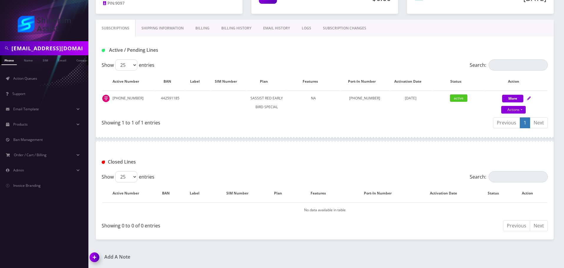
type input "[EMAIL_ADDRESS][DOMAIN_NAME]"
click at [226, 62] on div "Show 25 50 100 250 500 entries" at bounding box center [269, 64] width 334 height 11
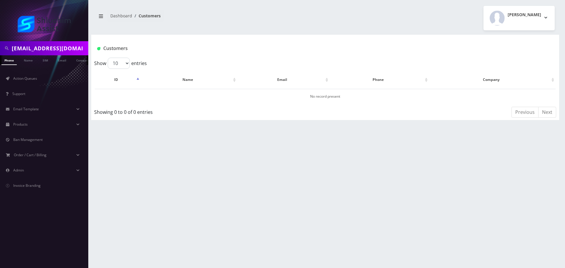
click at [64, 54] on input "[EMAIL_ADDRESS][DOMAIN_NAME]" at bounding box center [49, 48] width 75 height 11
click at [54, 49] on input "[EMAIL_ADDRESS][DOMAIN_NAME]" at bounding box center [49, 48] width 75 height 11
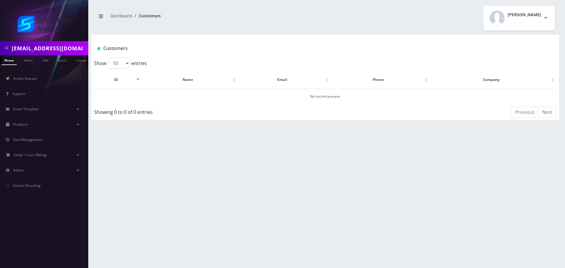
scroll to position [0, 0]
click at [174, 62] on div "Show 10 25 50 100 entries" at bounding box center [209, 63] width 231 height 11
click at [63, 62] on link "Email" at bounding box center [62, 60] width 14 height 10
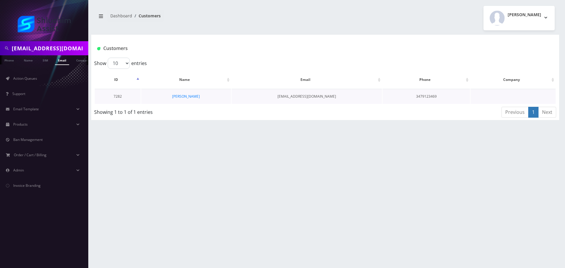
click at [187, 101] on td "[PERSON_NAME]" at bounding box center [186, 96] width 90 height 15
click at [192, 96] on link "[PERSON_NAME]" at bounding box center [186, 96] width 28 height 5
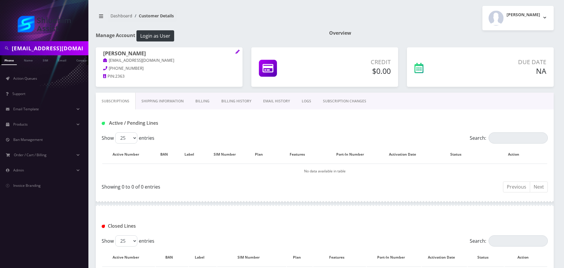
click at [253, 102] on link "Billing History" at bounding box center [236, 101] width 42 height 17
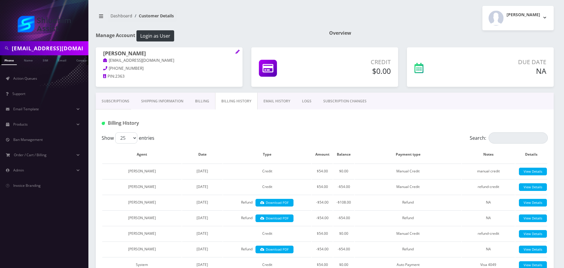
click at [109, 100] on link "Subscriptions" at bounding box center [115, 101] width 39 height 17
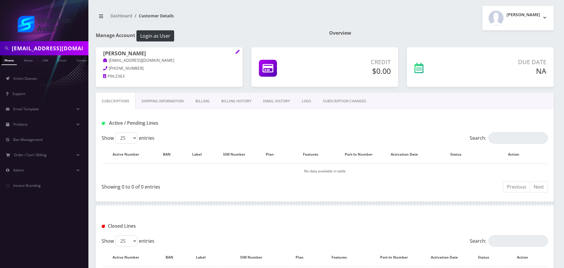
click at [230, 100] on link "Billing History" at bounding box center [236, 101] width 42 height 17
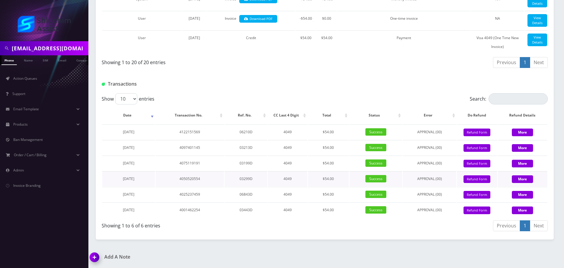
scroll to position [598, 0]
click at [480, 195] on button "Refund Form" at bounding box center [476, 195] width 27 height 8
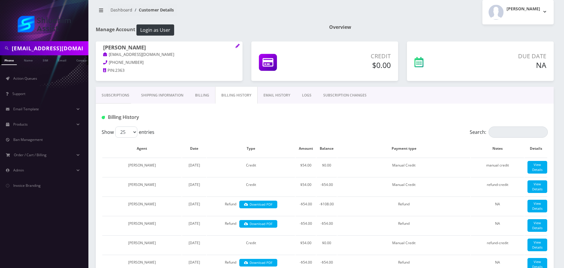
scroll to position [0, 0]
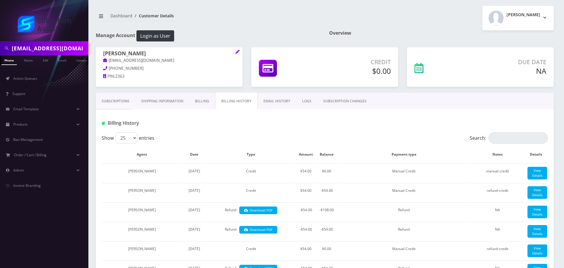
click at [117, 104] on link "Subscriptions" at bounding box center [115, 101] width 39 height 17
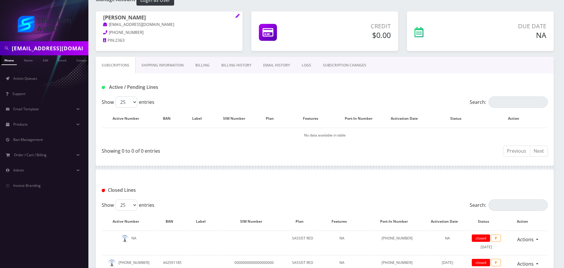
scroll to position [97, 0]
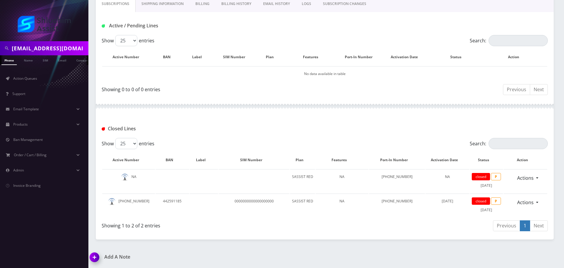
click at [230, 5] on link "Billing History" at bounding box center [236, 3] width 42 height 17
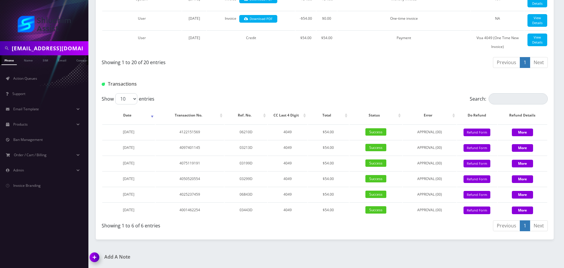
scroll to position [598, 0]
click at [468, 208] on button "Refund Form" at bounding box center [476, 211] width 27 height 8
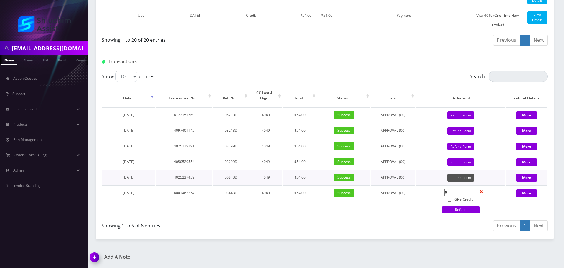
click at [462, 182] on button "Refund Form" at bounding box center [460, 178] width 27 height 8
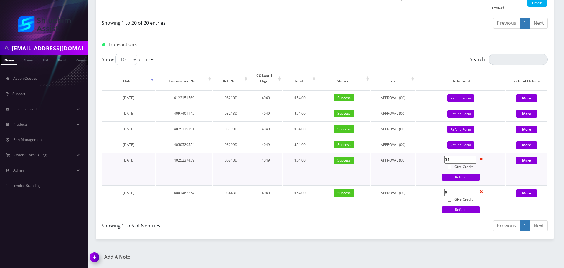
click at [449, 169] on input "Give Credit" at bounding box center [449, 167] width 4 height 4
checkbox input "true"
click at [459, 181] on link "Refund" at bounding box center [460, 177] width 38 height 7
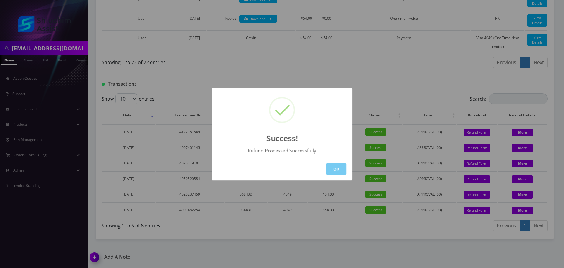
click at [339, 170] on button "OK" at bounding box center [336, 169] width 20 height 12
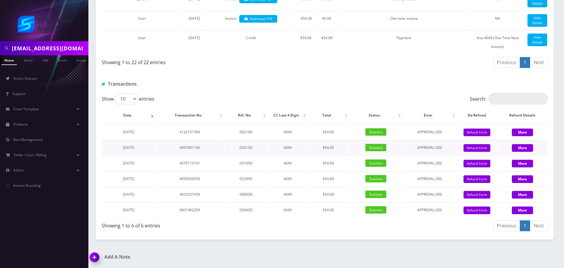
scroll to position [647, 0]
click at [485, 195] on button "Refund Form" at bounding box center [476, 195] width 27 height 8
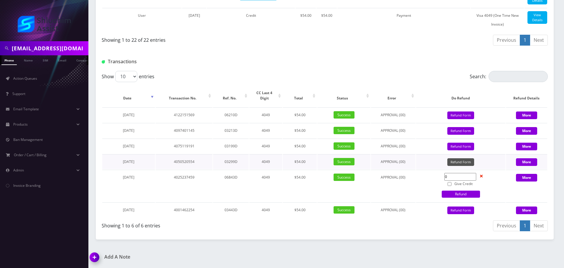
click at [456, 166] on button "Refund Form" at bounding box center [460, 162] width 27 height 8
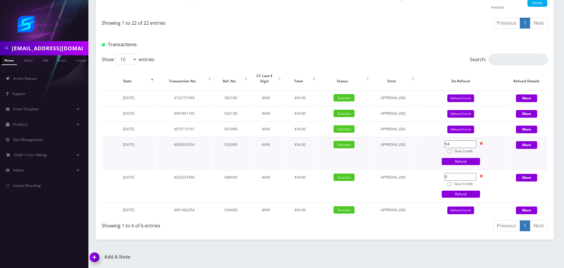
click at [450, 153] on input "Give Credit" at bounding box center [449, 152] width 4 height 4
checkbox input "true"
click at [452, 165] on link "Refund" at bounding box center [460, 161] width 38 height 7
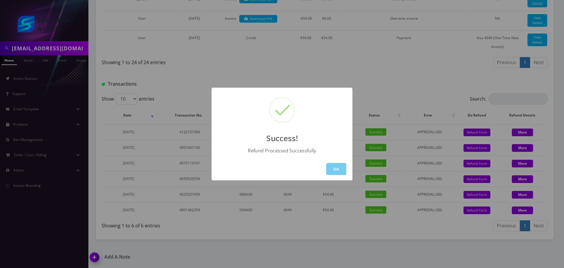
click at [339, 165] on button "OK" at bounding box center [336, 169] width 20 height 12
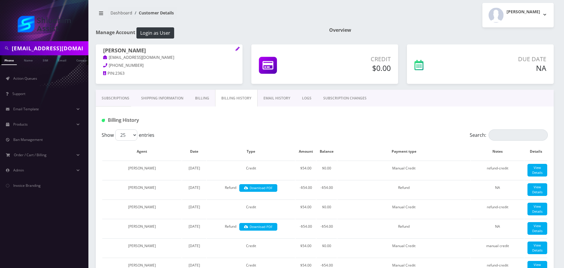
scroll to position [0, 0]
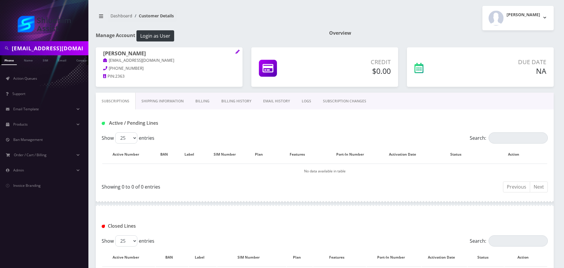
click at [222, 112] on div "Active / Pending Lines" at bounding box center [325, 121] width 458 height 23
click at [233, 105] on link "Billing History" at bounding box center [236, 101] width 42 height 17
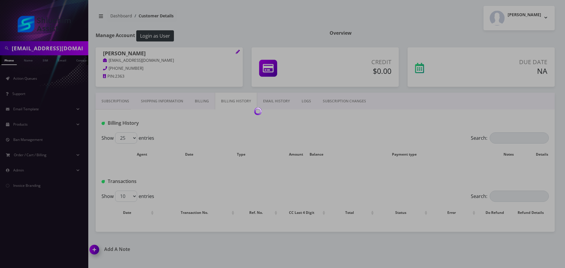
click at [201, 103] on body "[EMAIL_ADDRESS][DOMAIN_NAME] Phone Name SIM Email Company Customer Action Queue…" at bounding box center [282, 134] width 565 height 268
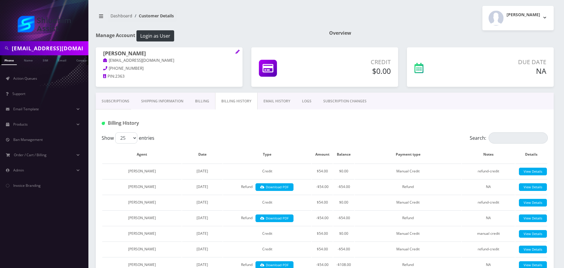
click at [201, 103] on link "Billing" at bounding box center [202, 101] width 26 height 17
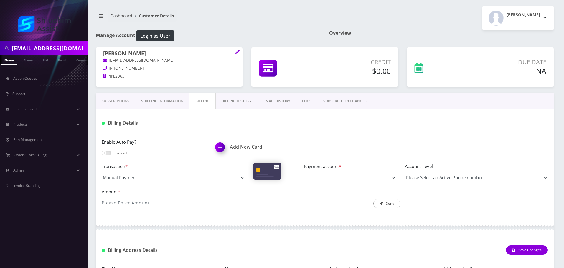
click at [233, 100] on link "Billing History" at bounding box center [237, 101] width 42 height 17
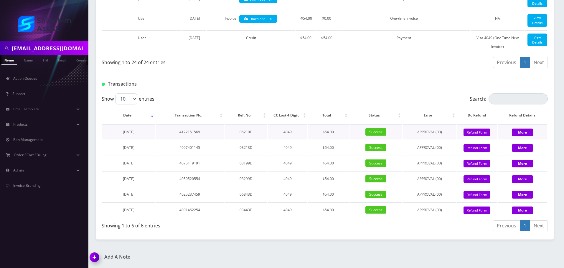
scroll to position [695, 0]
click at [476, 178] on button "Refund Form" at bounding box center [476, 179] width 27 height 8
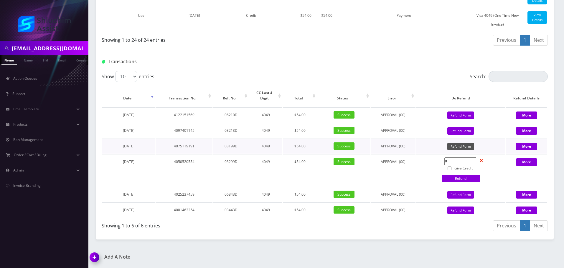
click at [465, 151] on button "Refund Form" at bounding box center [460, 147] width 27 height 8
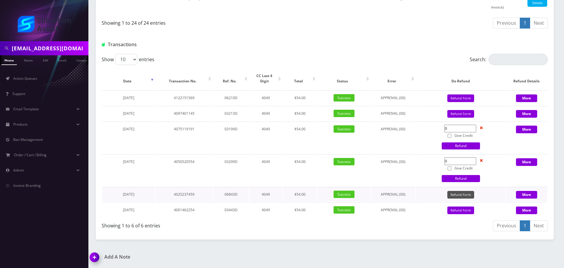
scroll to position [735, 0]
click at [458, 195] on button "Refund Form" at bounding box center [460, 195] width 27 height 8
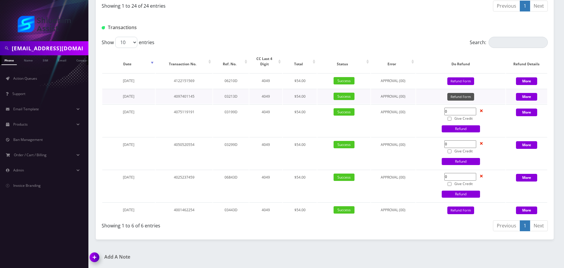
click at [461, 101] on button "Refund Form" at bounding box center [460, 97] width 27 height 8
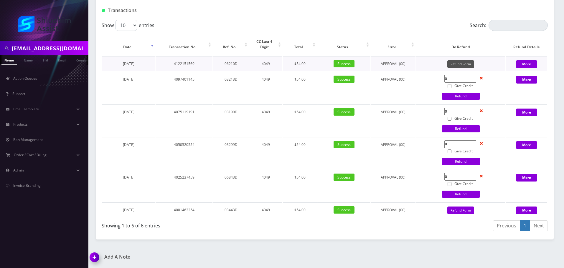
click at [463, 68] on button "Refund Form" at bounding box center [460, 64] width 27 height 8
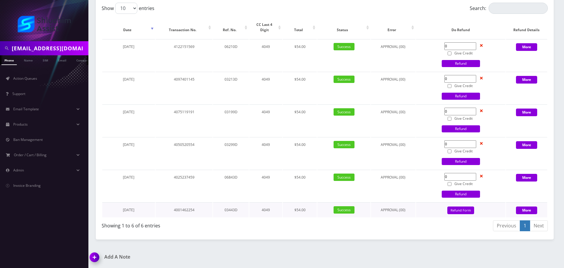
scroll to position [786, 0]
click at [459, 210] on button "Refund Form" at bounding box center [460, 211] width 27 height 8
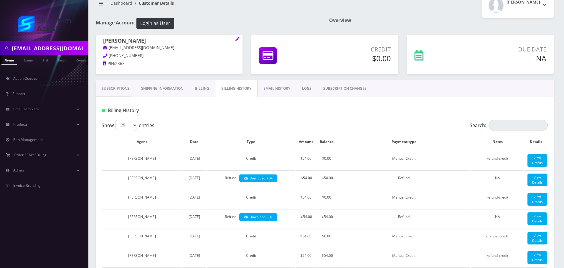
scroll to position [0, 0]
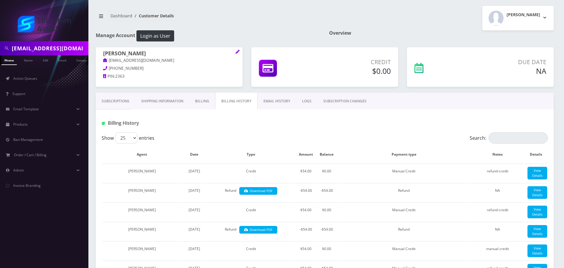
click at [327, 64] on p "Credit" at bounding box center [353, 62] width 73 height 9
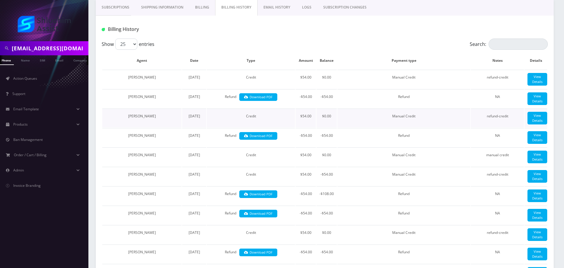
scroll to position [118, 0]
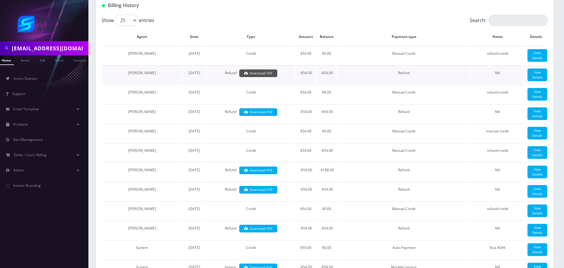
click at [271, 77] on link "Download PDF" at bounding box center [258, 73] width 38 height 8
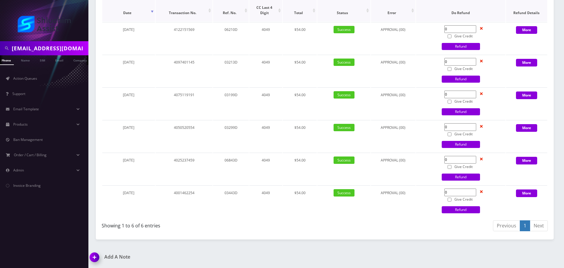
scroll to position [803, 0]
click at [62, 46] on input "[EMAIL_ADDRESS][DOMAIN_NAME]" at bounding box center [49, 48] width 75 height 11
click at [59, 50] on input "[EMAIL_ADDRESS][DOMAIN_NAME]" at bounding box center [49, 48] width 75 height 11
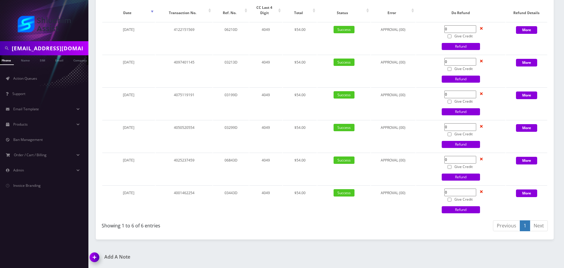
click at [59, 50] on input "[EMAIL_ADDRESS][DOMAIN_NAME]" at bounding box center [49, 48] width 75 height 11
click at [63, 48] on input "[EMAIL_ADDRESS][DOMAIN_NAME]" at bounding box center [49, 48] width 75 height 11
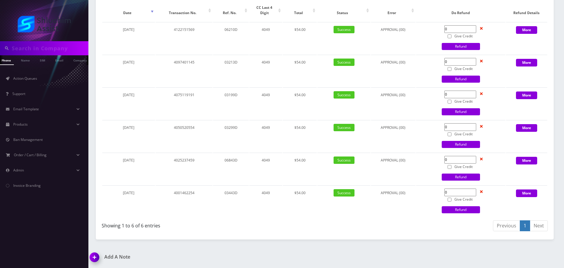
scroll to position [774, 0]
